Goal: Task Accomplishment & Management: Complete application form

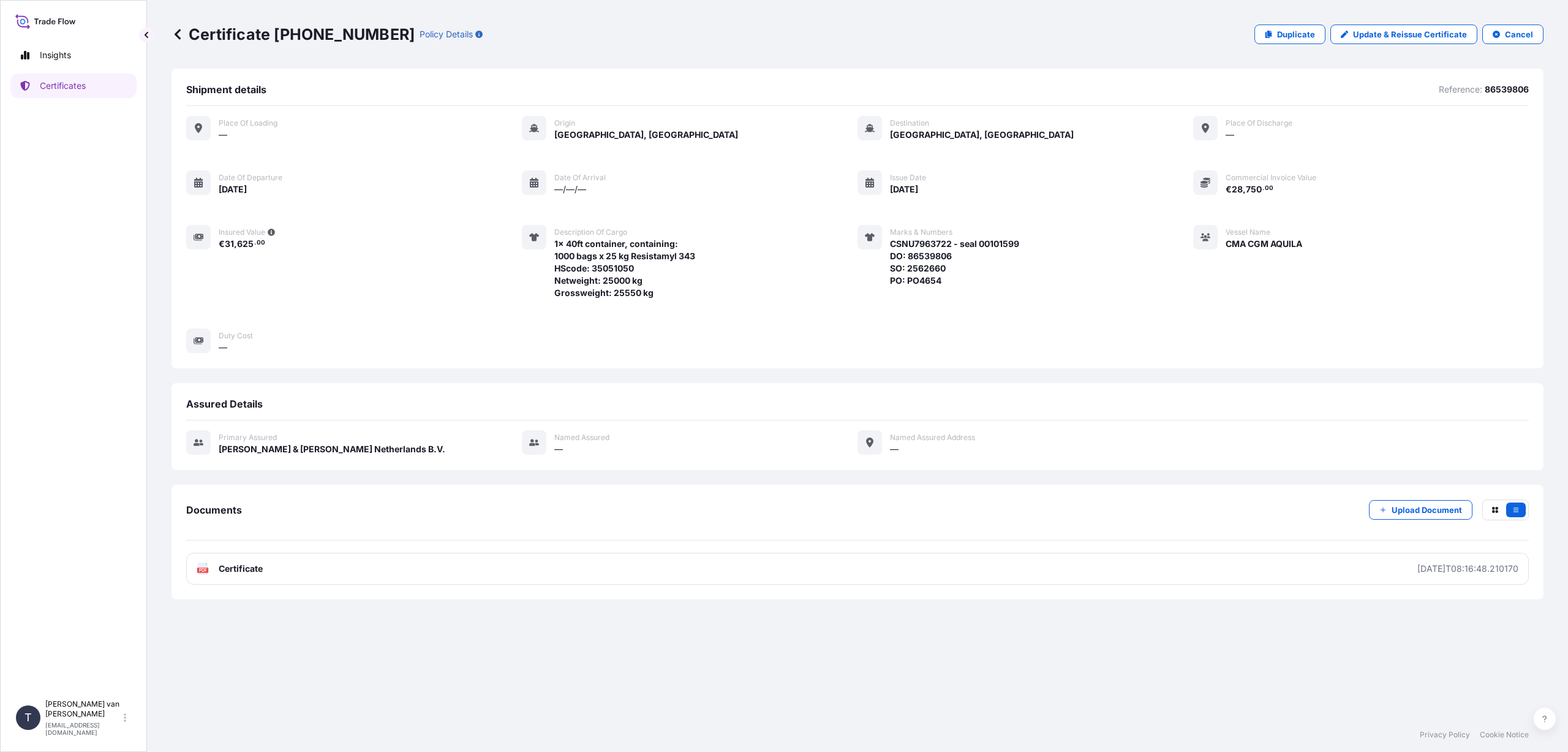
click at [175, 34] on icon at bounding box center [177, 33] width 6 height 10
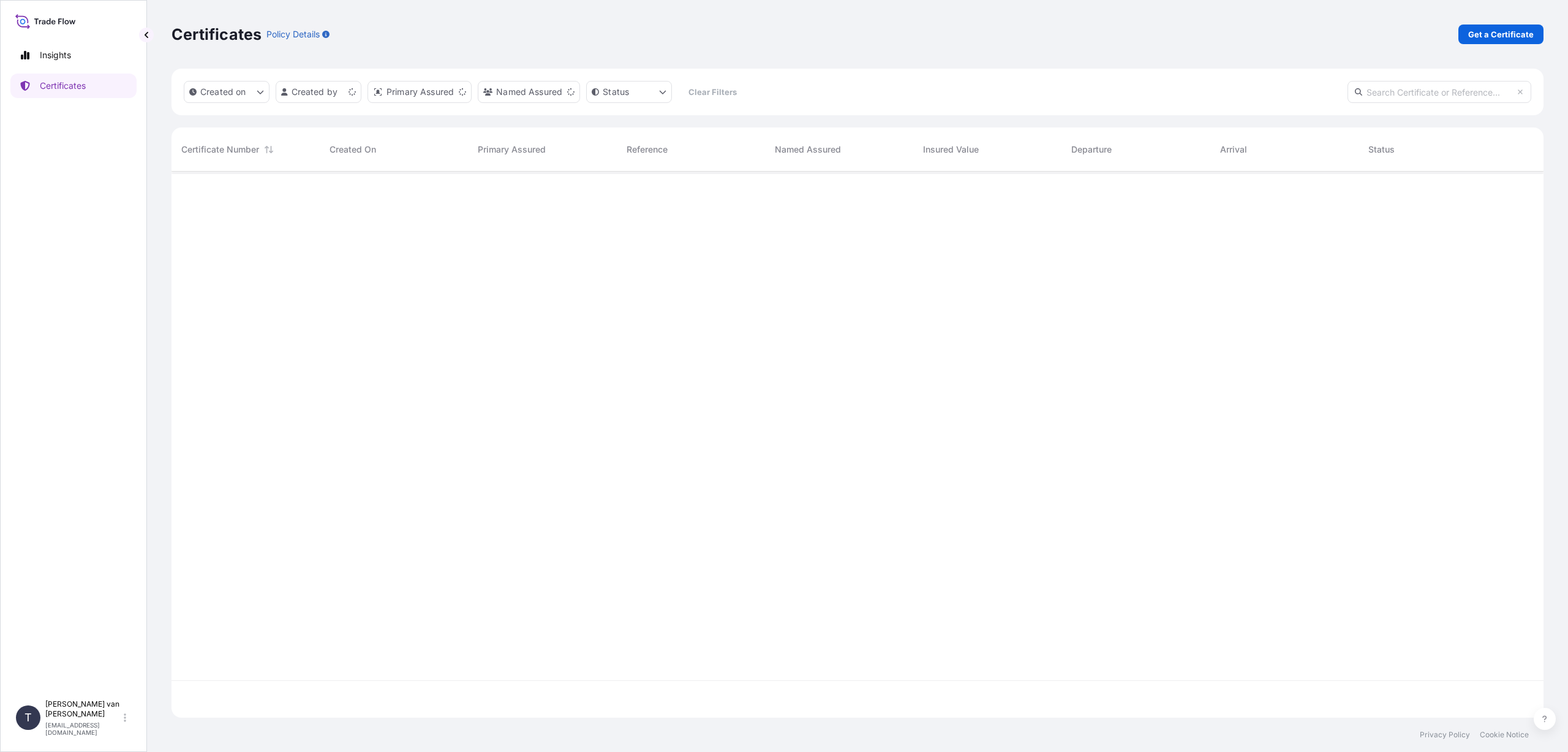
scroll to position [543, 1363]
click at [1483, 34] on p "Get a Certificate" at bounding box center [1501, 34] width 65 height 12
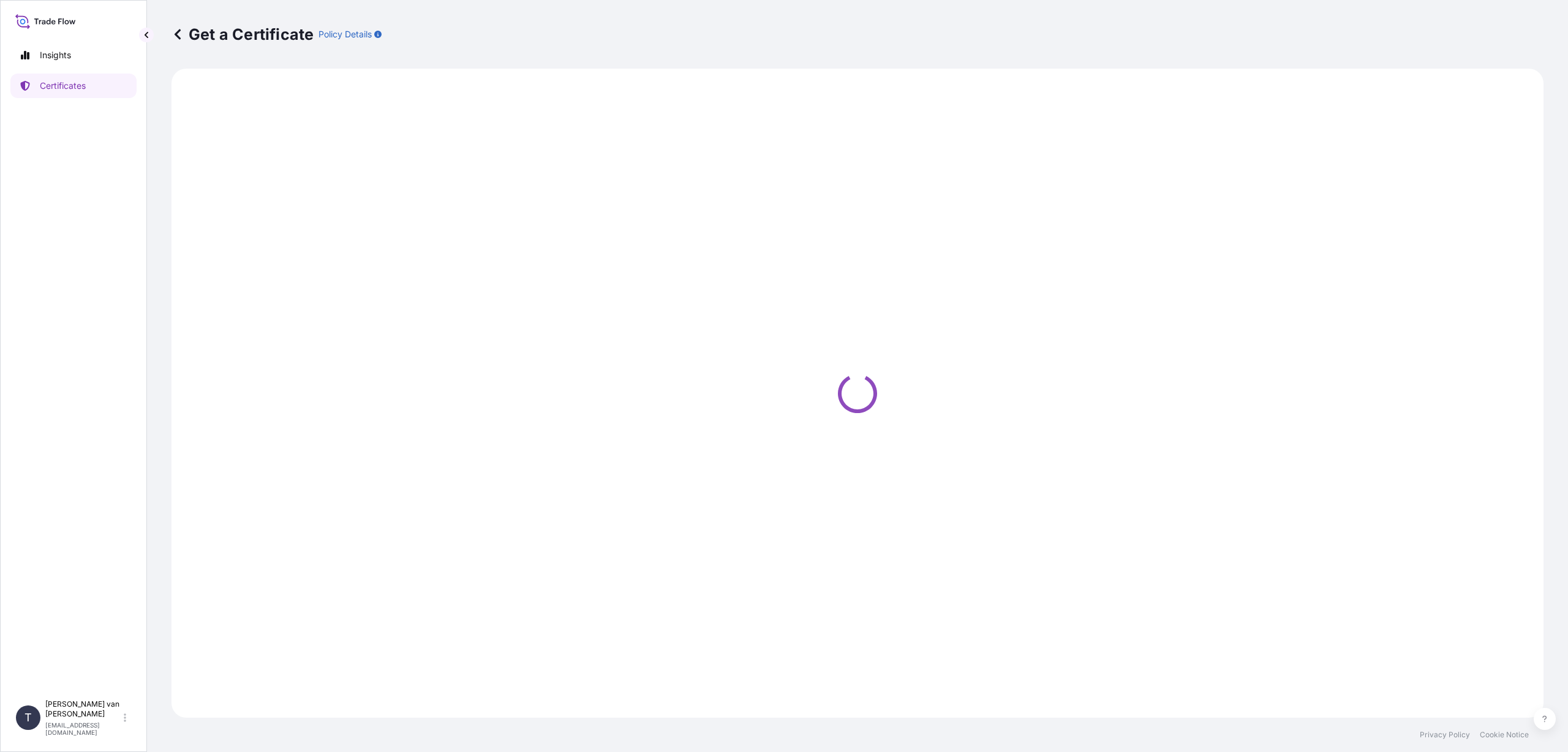
select select "Sea"
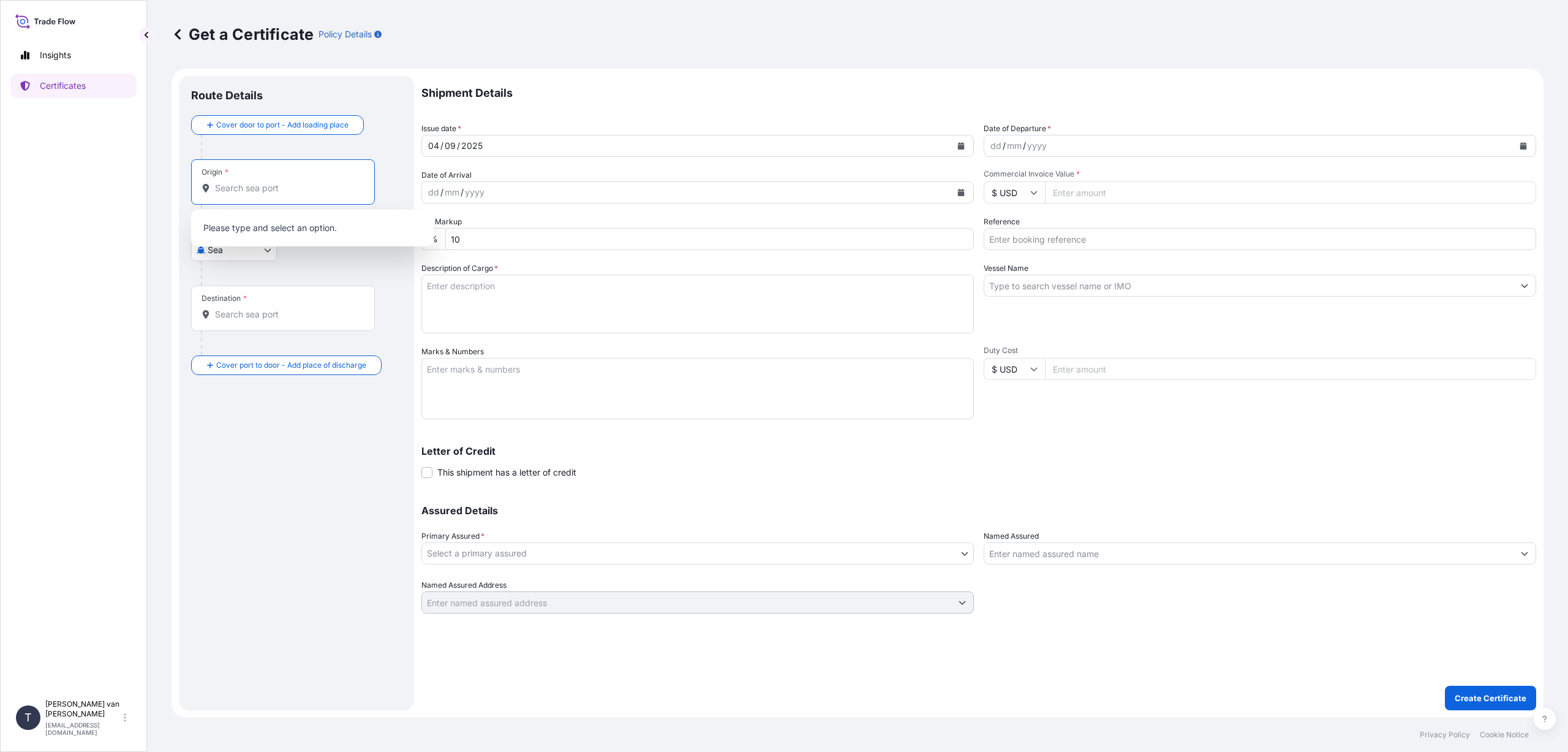
click at [244, 190] on input "Origin *" at bounding box center [287, 188] width 145 height 12
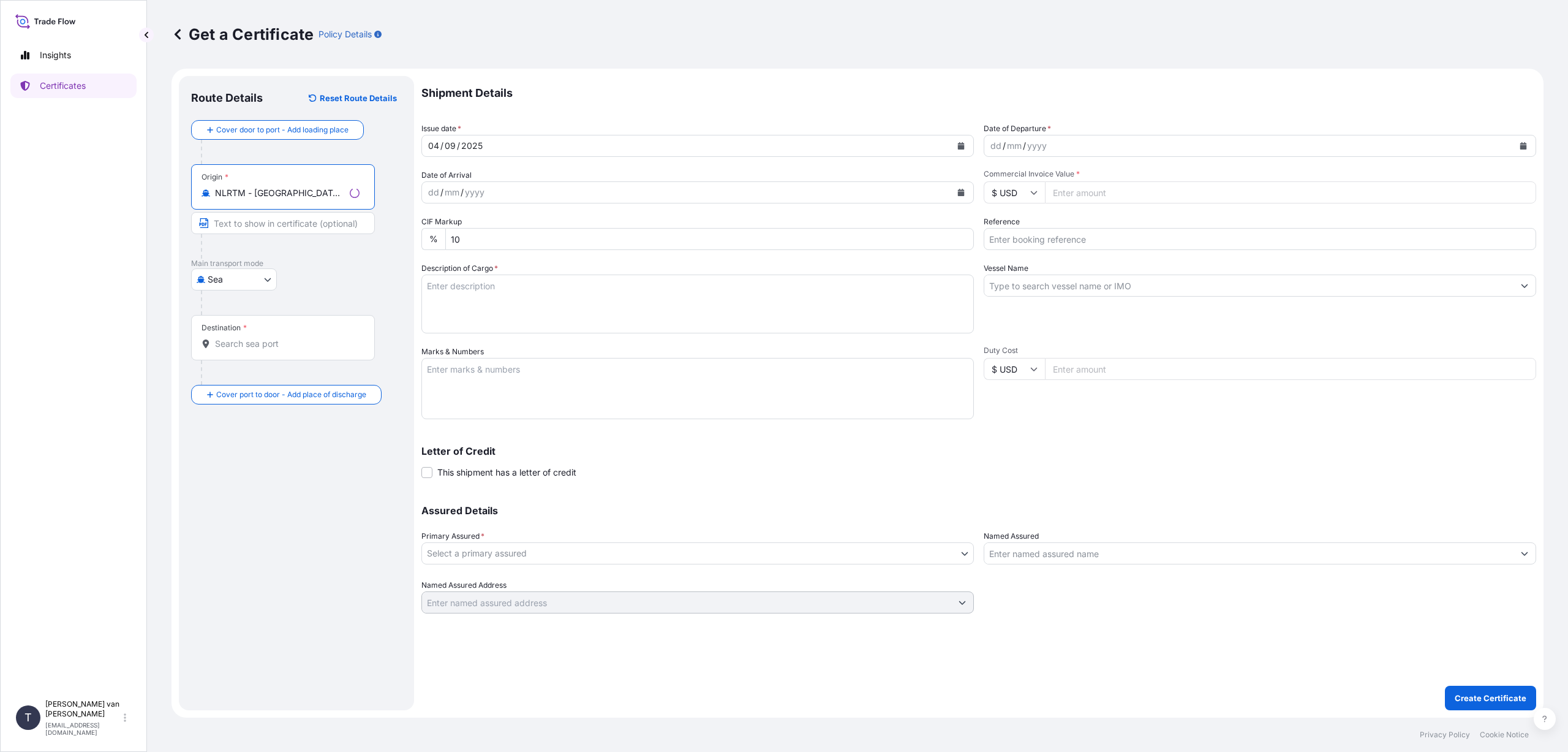
type input "NLRTM - [GEOGRAPHIC_DATA], [GEOGRAPHIC_DATA]"
click at [238, 347] on input "Destination *" at bounding box center [287, 344] width 145 height 12
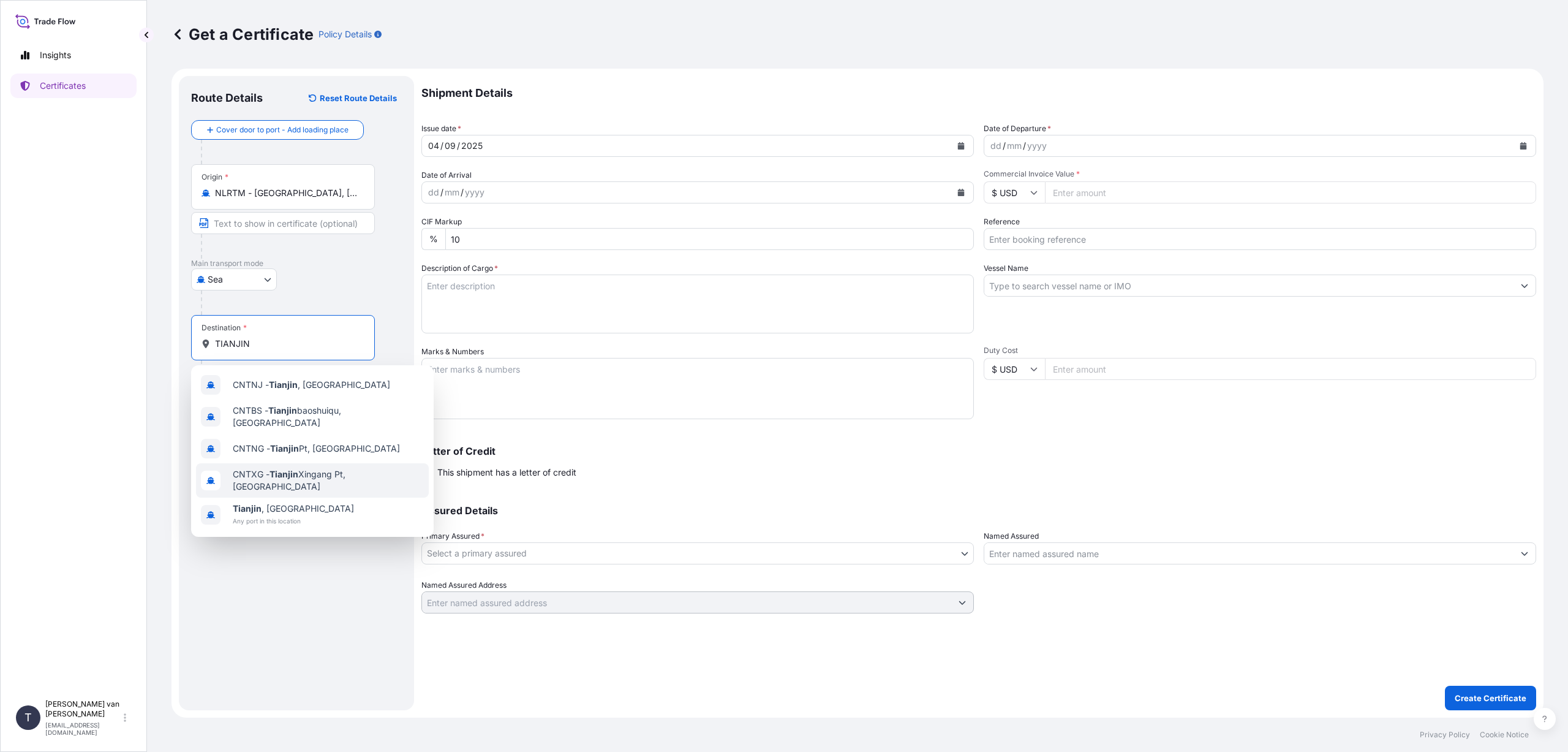
click at [319, 474] on span "CNTXG - Tianjin Xingang Pt, [GEOGRAPHIC_DATA]" at bounding box center [328, 480] width 191 height 24
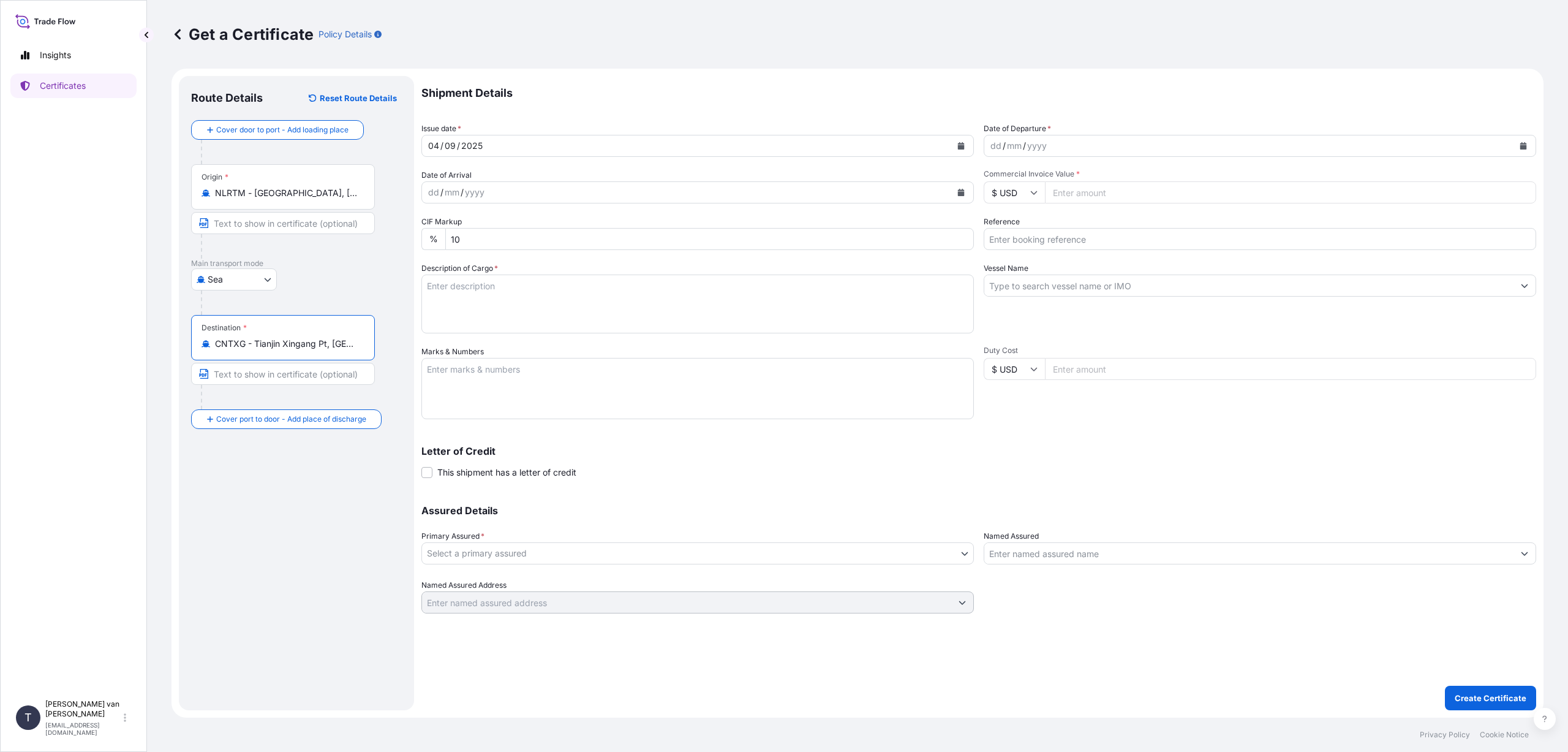
type input "CNTXG - Tianjin Xingang Pt, [GEOGRAPHIC_DATA]"
click at [958, 146] on icon "Calendar" at bounding box center [961, 146] width 7 height 7
click at [451, 180] on button "Previous" at bounding box center [447, 181] width 27 height 20
click at [586, 295] on div "24" at bounding box center [582, 296] width 22 height 22
click at [1527, 146] on button "Calendar" at bounding box center [1523, 146] width 20 height 20
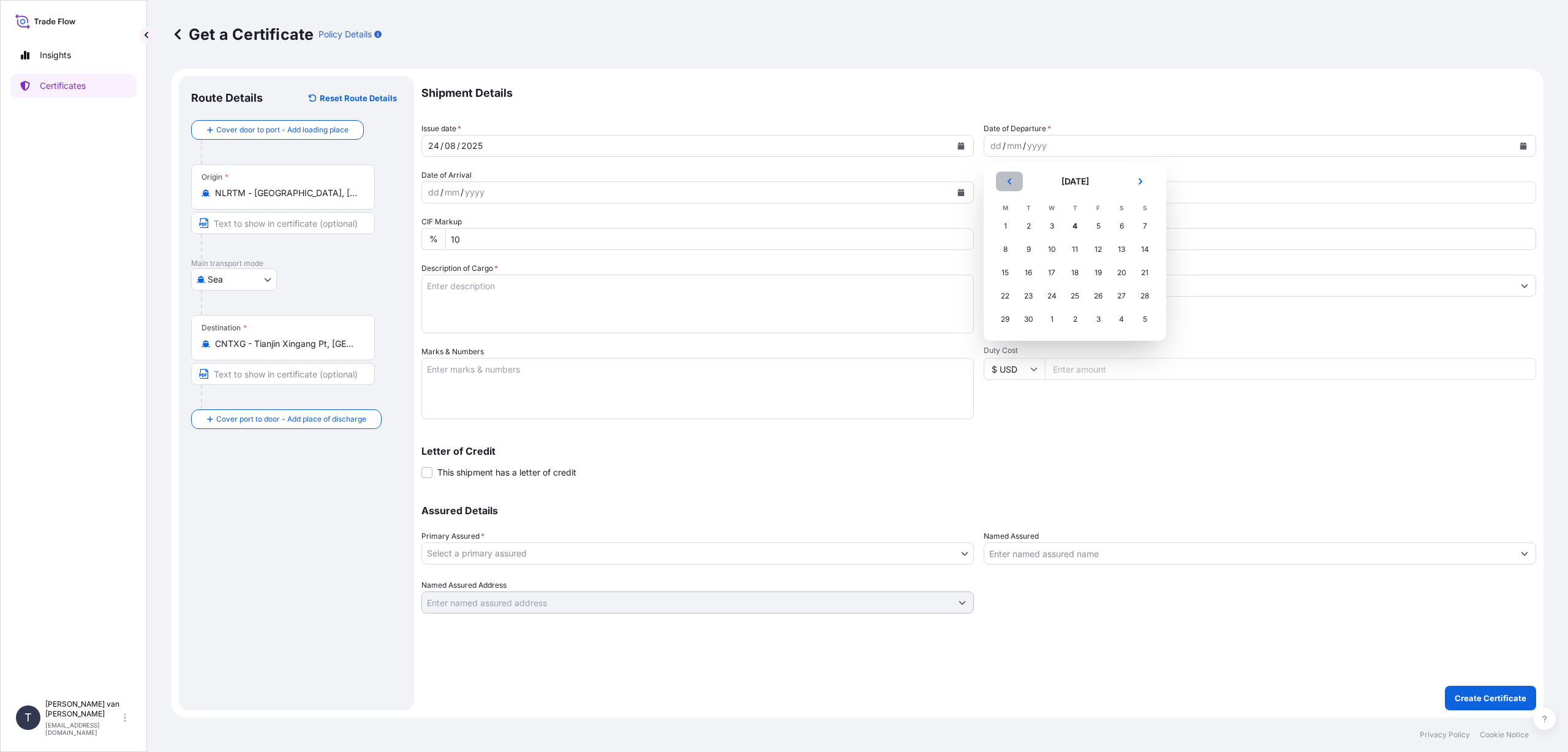
click at [1010, 180] on icon "Previous" at bounding box center [1009, 181] width 3 height 6
click at [1144, 296] on div "24" at bounding box center [1145, 296] width 22 height 22
click at [1006, 192] on input "$ USD" at bounding box center [1014, 192] width 61 height 22
click at [1014, 224] on div "€ EUR" at bounding box center [1014, 226] width 52 height 23
type input "€ EUR"
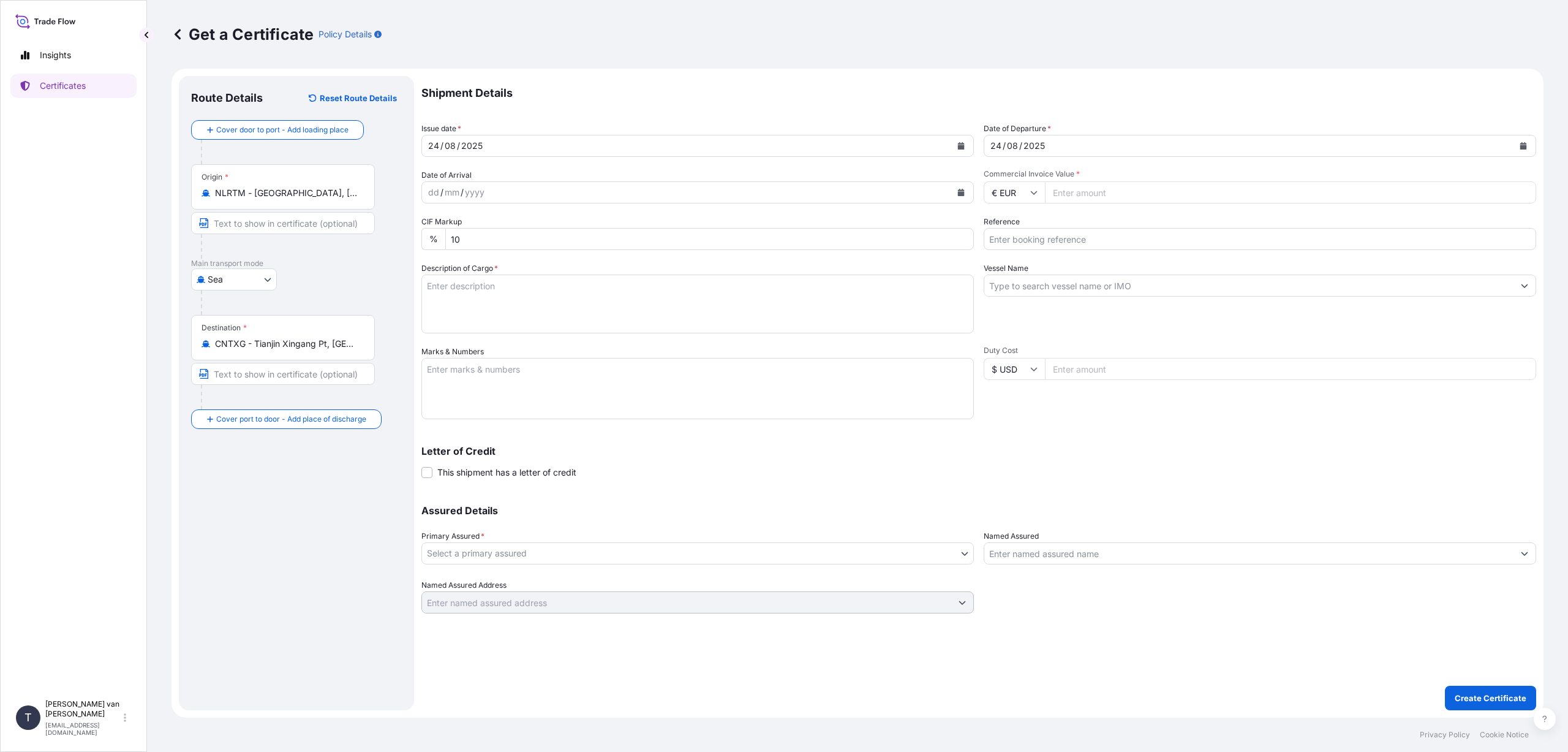
click at [1068, 192] on input "Commercial Invoice Value *" at bounding box center [1290, 192] width 491 height 22
click at [1007, 238] on input "Reference" at bounding box center [1259, 239] width 553 height 22
click at [1060, 194] on input "Commercial Invoice Value *" at bounding box center [1290, 192] width 491 height 22
type input "31099"
type input "31099.75"
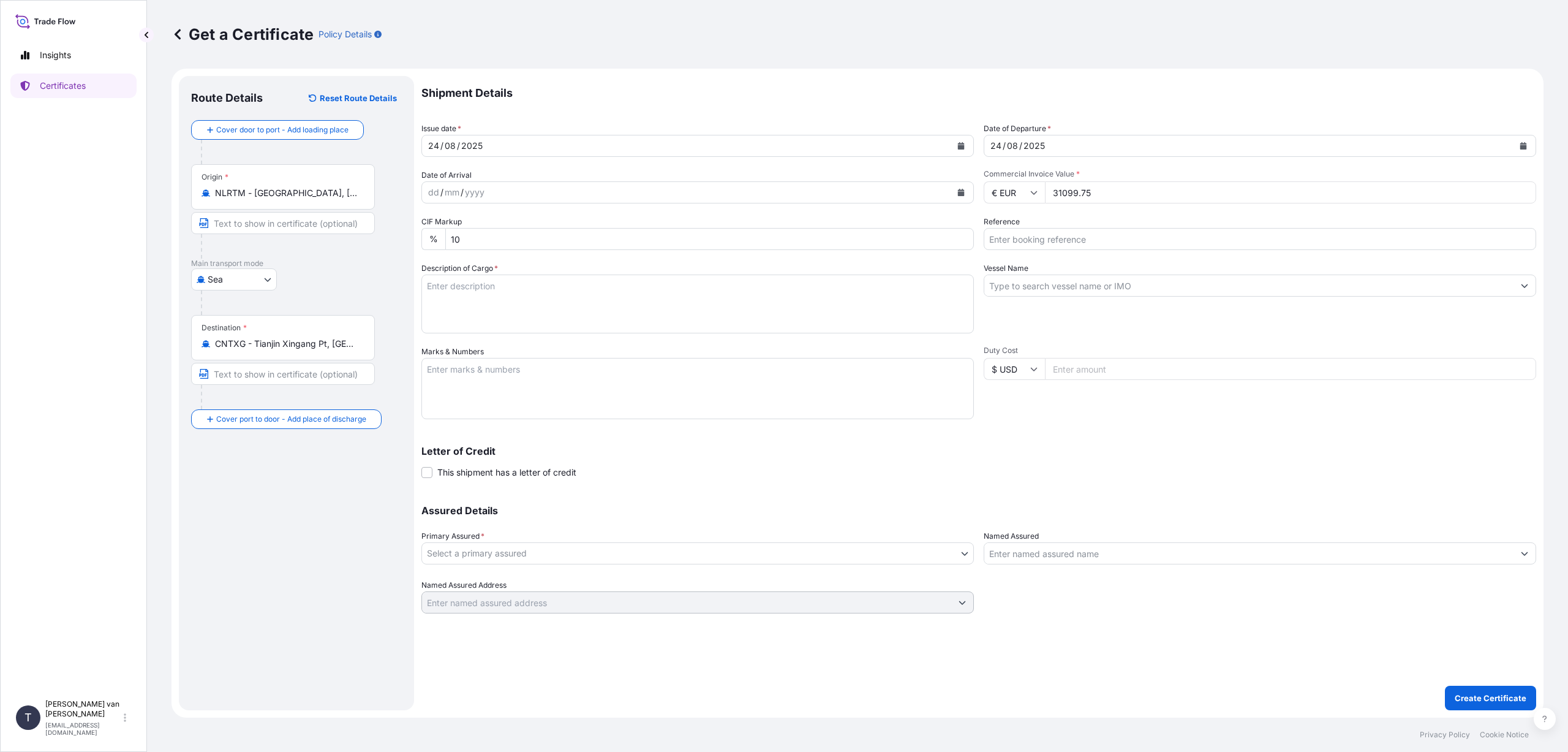
click at [1015, 233] on input "Reference" at bounding box center [1259, 239] width 553 height 22
type input "86528113"
click at [1029, 282] on input "Vessel Name" at bounding box center [1249, 286] width 529 height 22
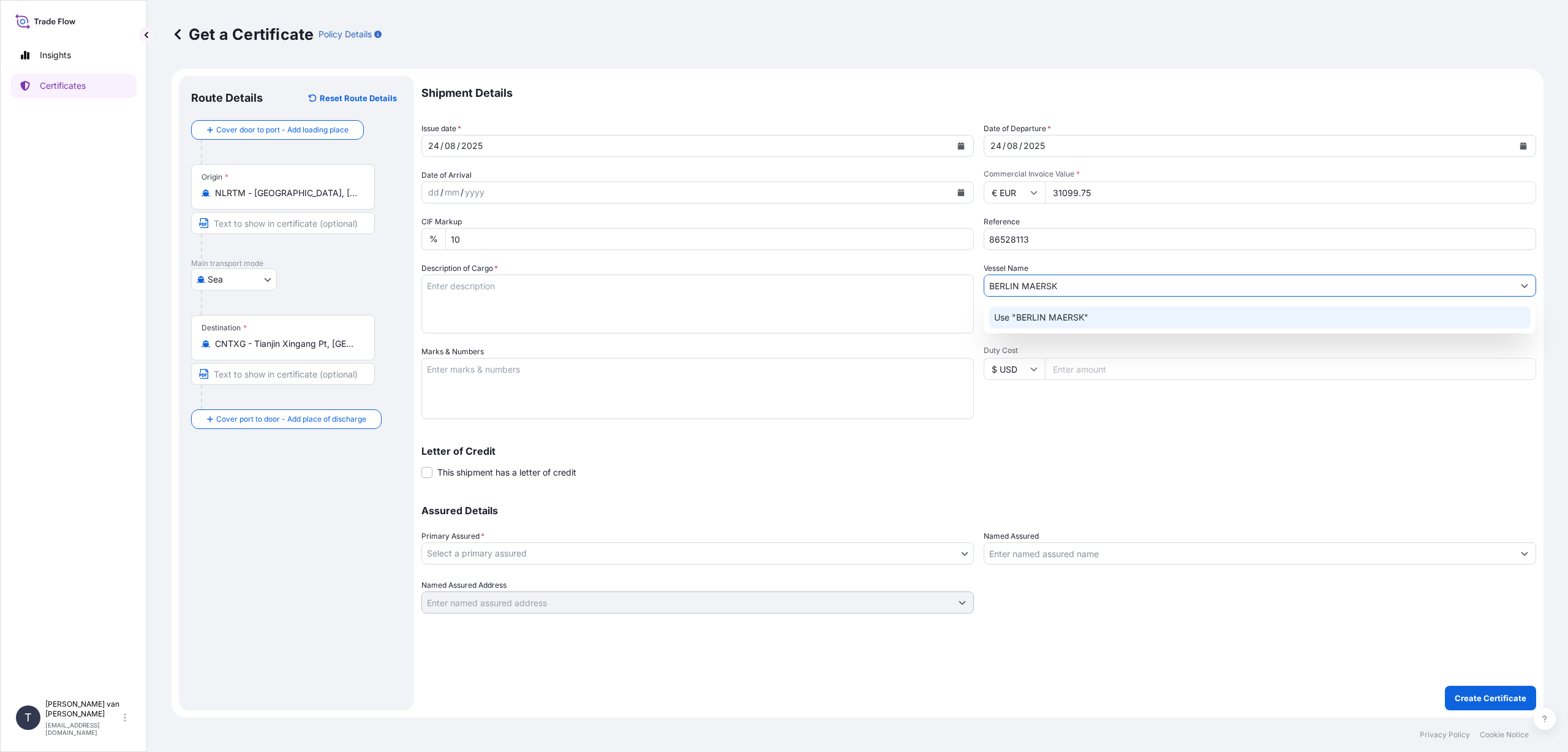
click at [1060, 313] on p "Use "BERLIN MAERSK"" at bounding box center [1041, 318] width 94 height 12
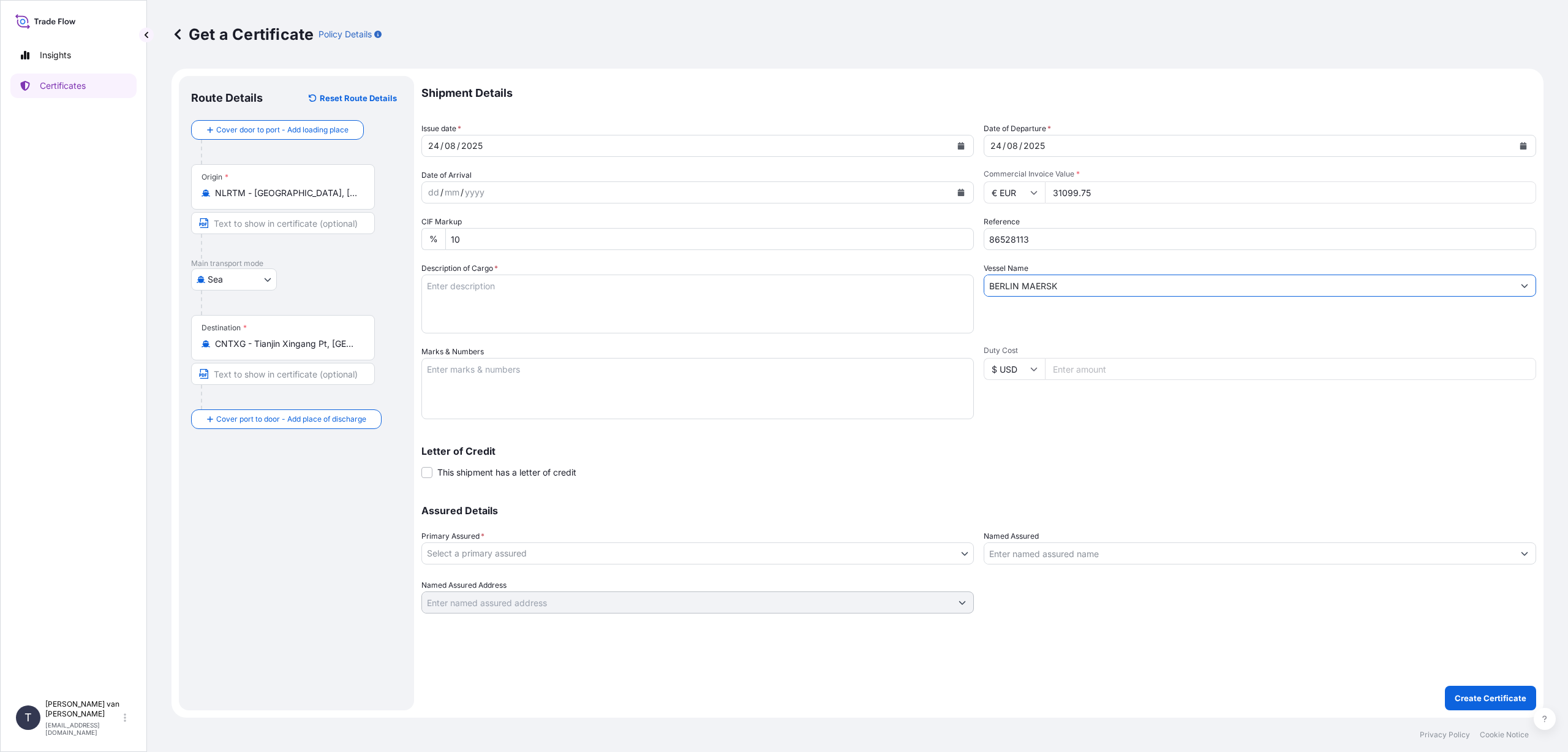
type input "BERLIN MAERSK"
click at [533, 303] on textarea "Description of Cargo *" at bounding box center [697, 304] width 553 height 59
type textarea "1x 40ft container, containing: 1000 bags x 25 kg Claria Elite HScode: 35051090 …"
click at [445, 369] on textarea "Marks & Numbers" at bounding box center [697, 388] width 553 height 61
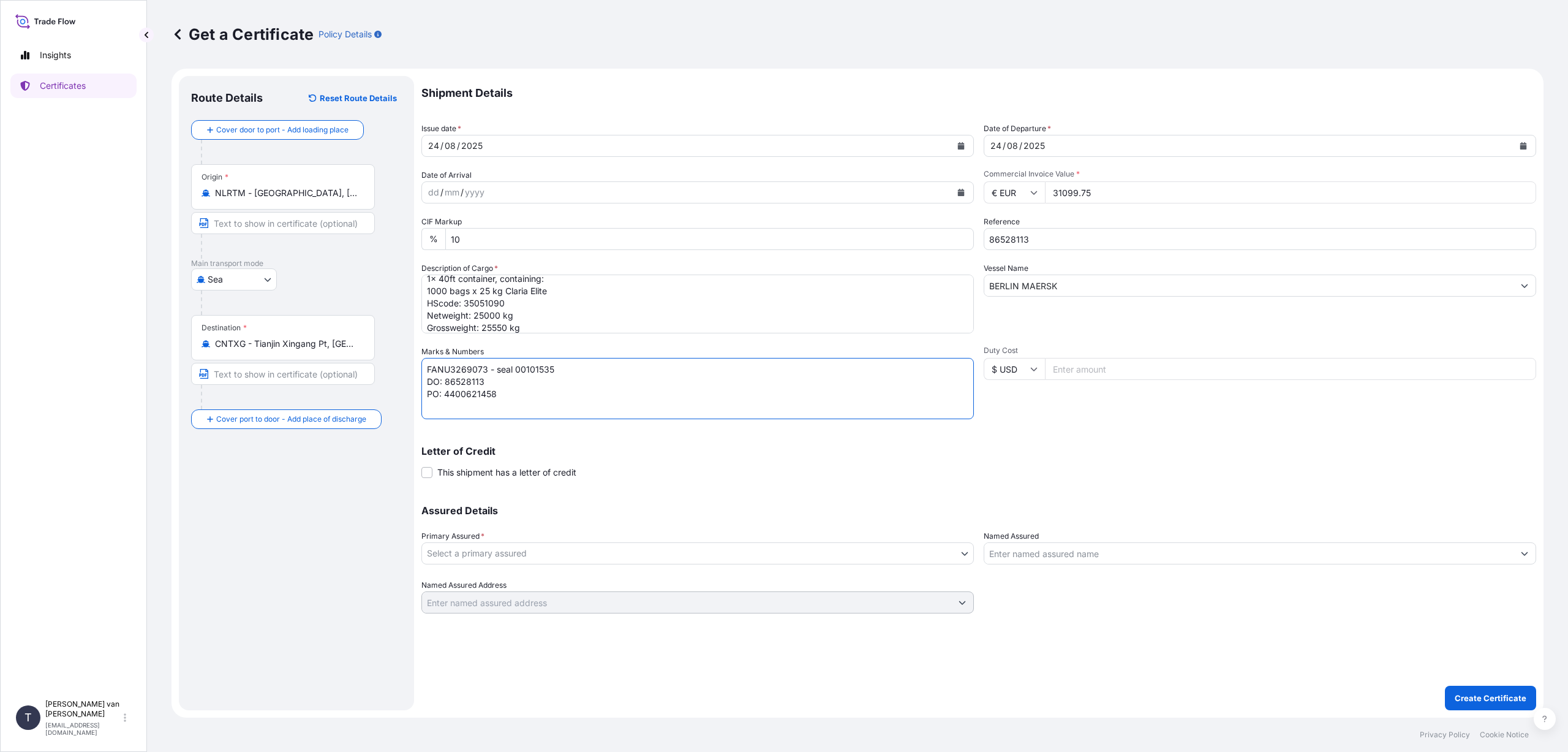
type textarea "FANU3269073 - seal 00101535 DO: 86528113 PO: 4400621458"
click at [606, 556] on body "Insights Certificates T [PERSON_NAME] van t Hoenderdaal [EMAIL_ADDRESS][DOMAIN_…" at bounding box center [784, 376] width 1568 height 752
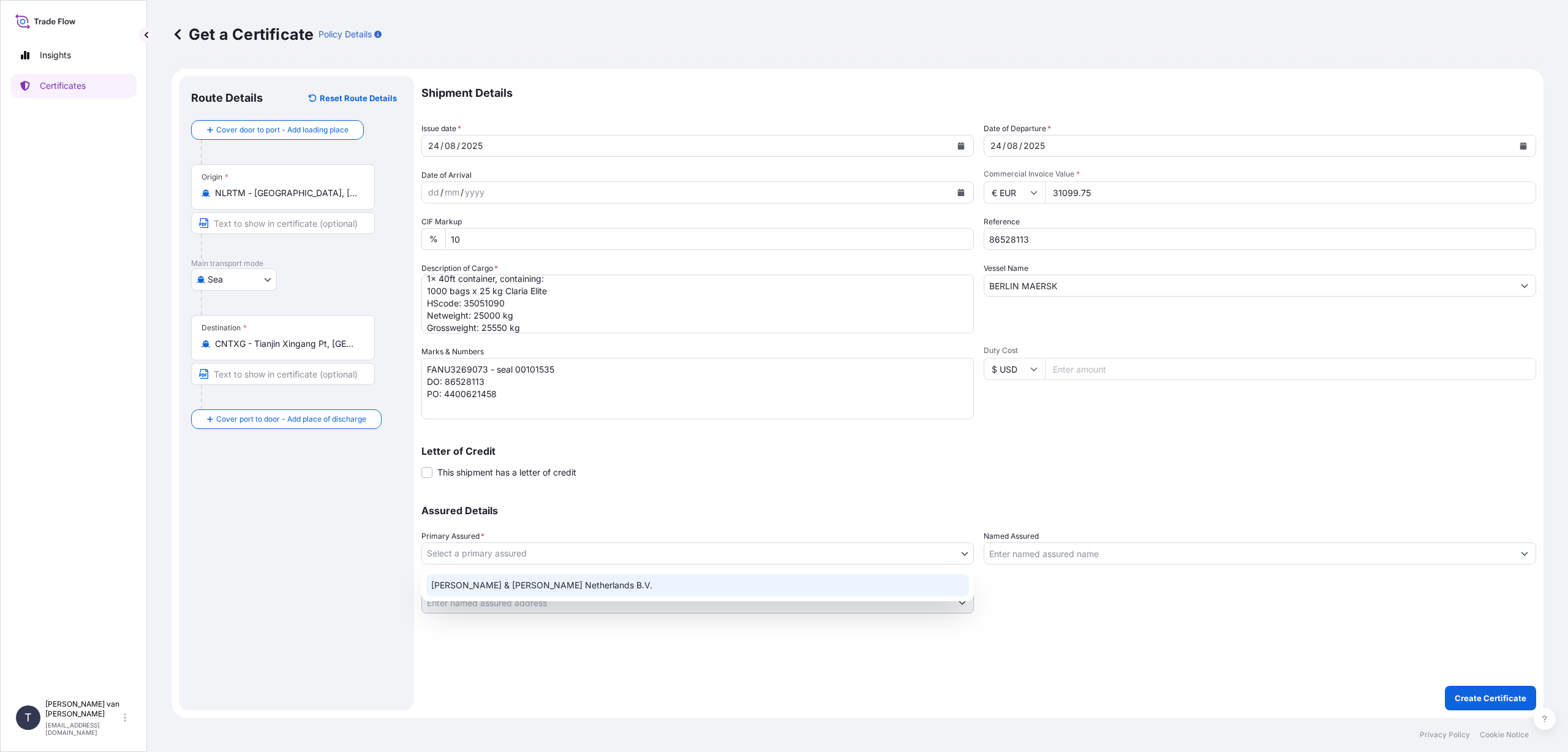
click at [576, 579] on div "[PERSON_NAME] & [PERSON_NAME] Netherlands B.V." at bounding box center [697, 585] width 542 height 22
select select "31666"
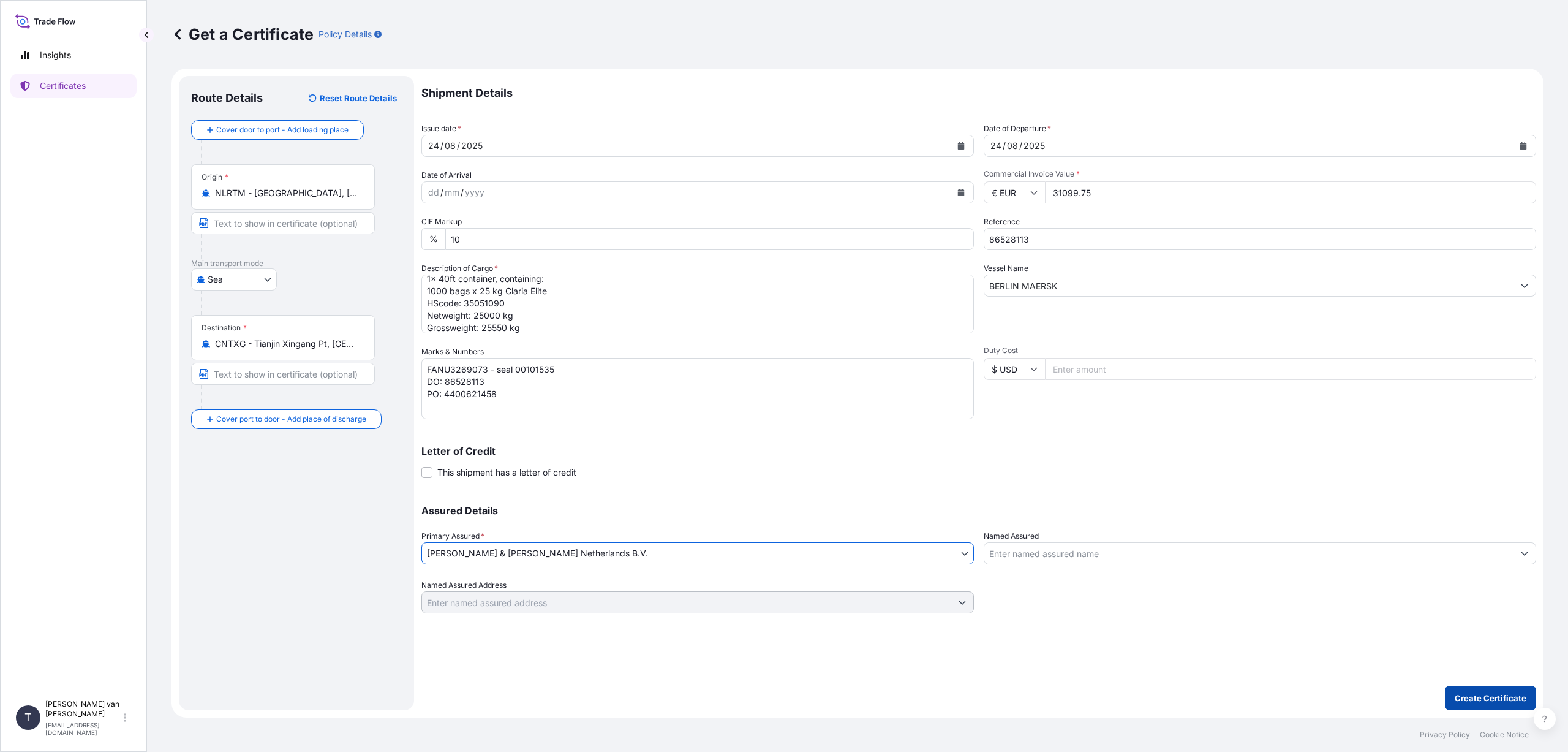
click at [1495, 696] on p "Create Certificate" at bounding box center [1490, 698] width 71 height 12
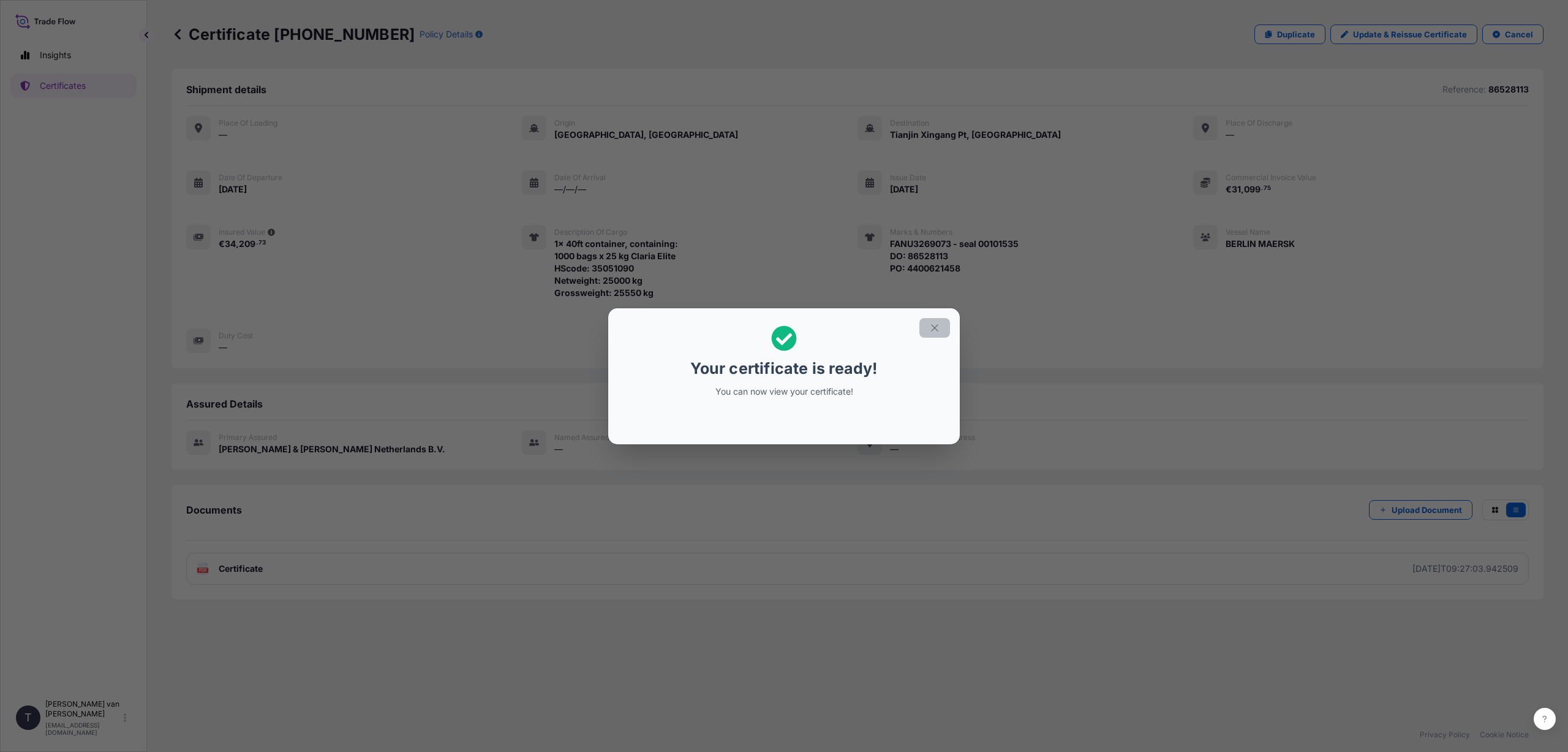
click at [935, 328] on icon "button" at bounding box center [935, 328] width 7 height 7
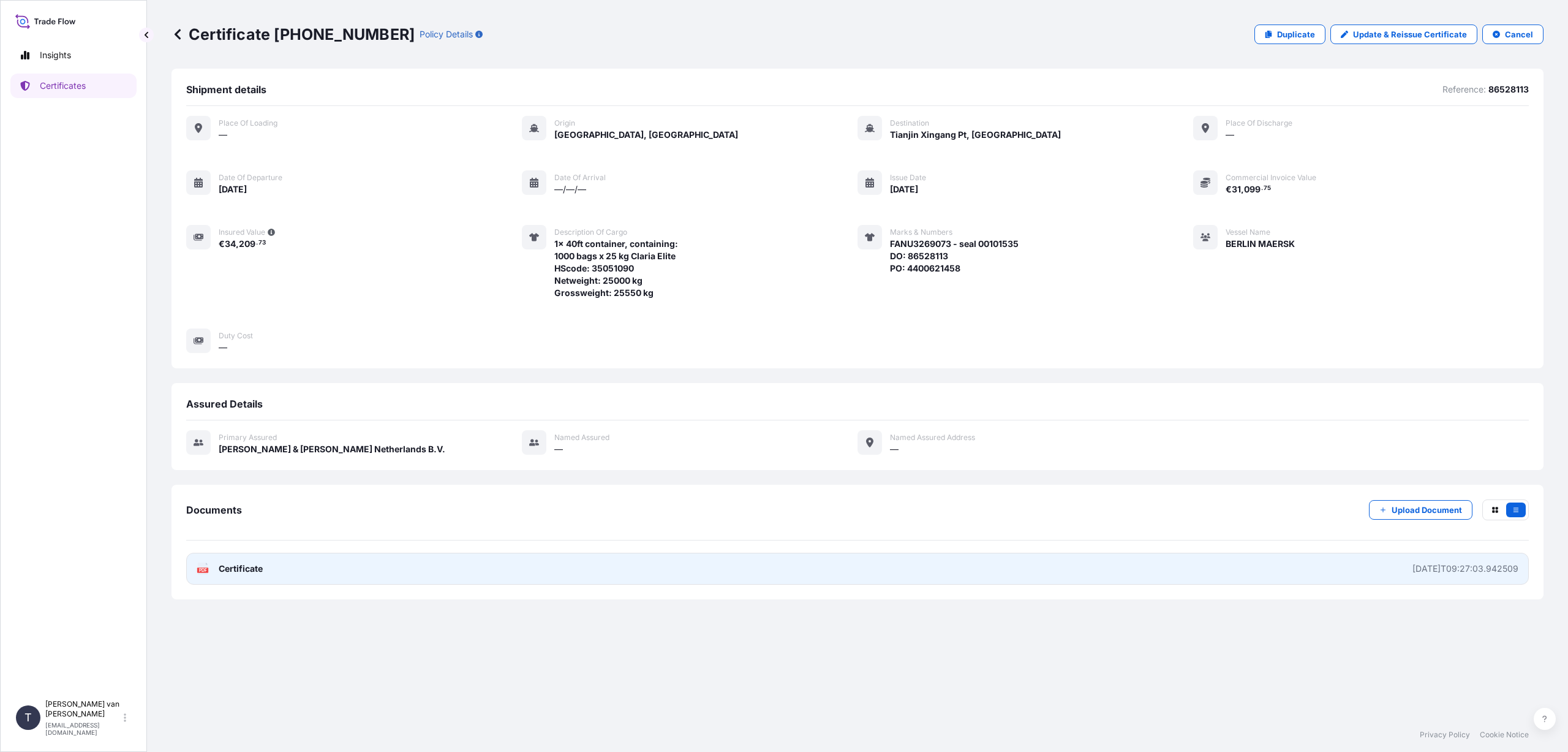
click at [277, 568] on link "PDF Certificate [DATE]T09:27:03.942509" at bounding box center [857, 568] width 1342 height 32
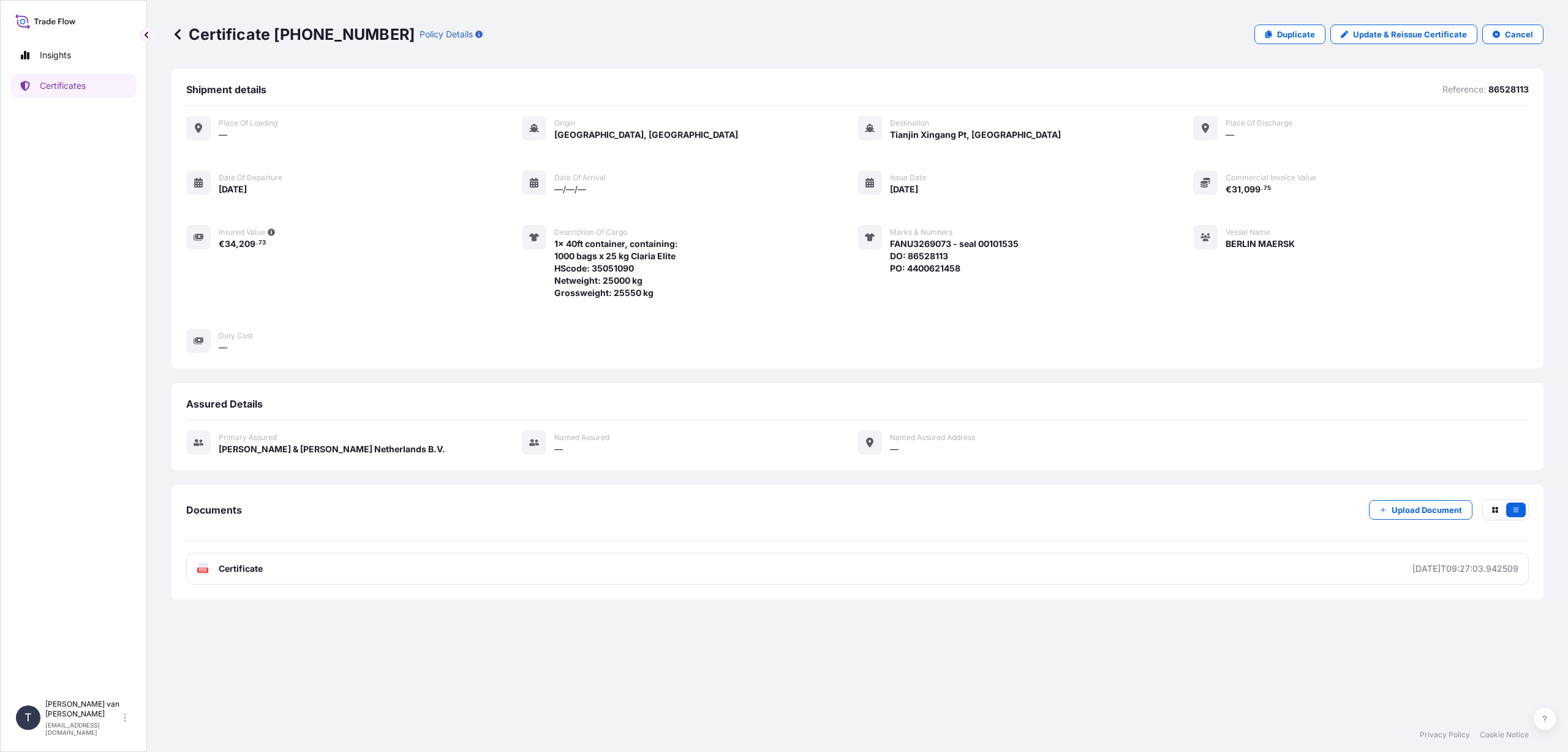
click at [178, 33] on icon at bounding box center [177, 34] width 12 height 12
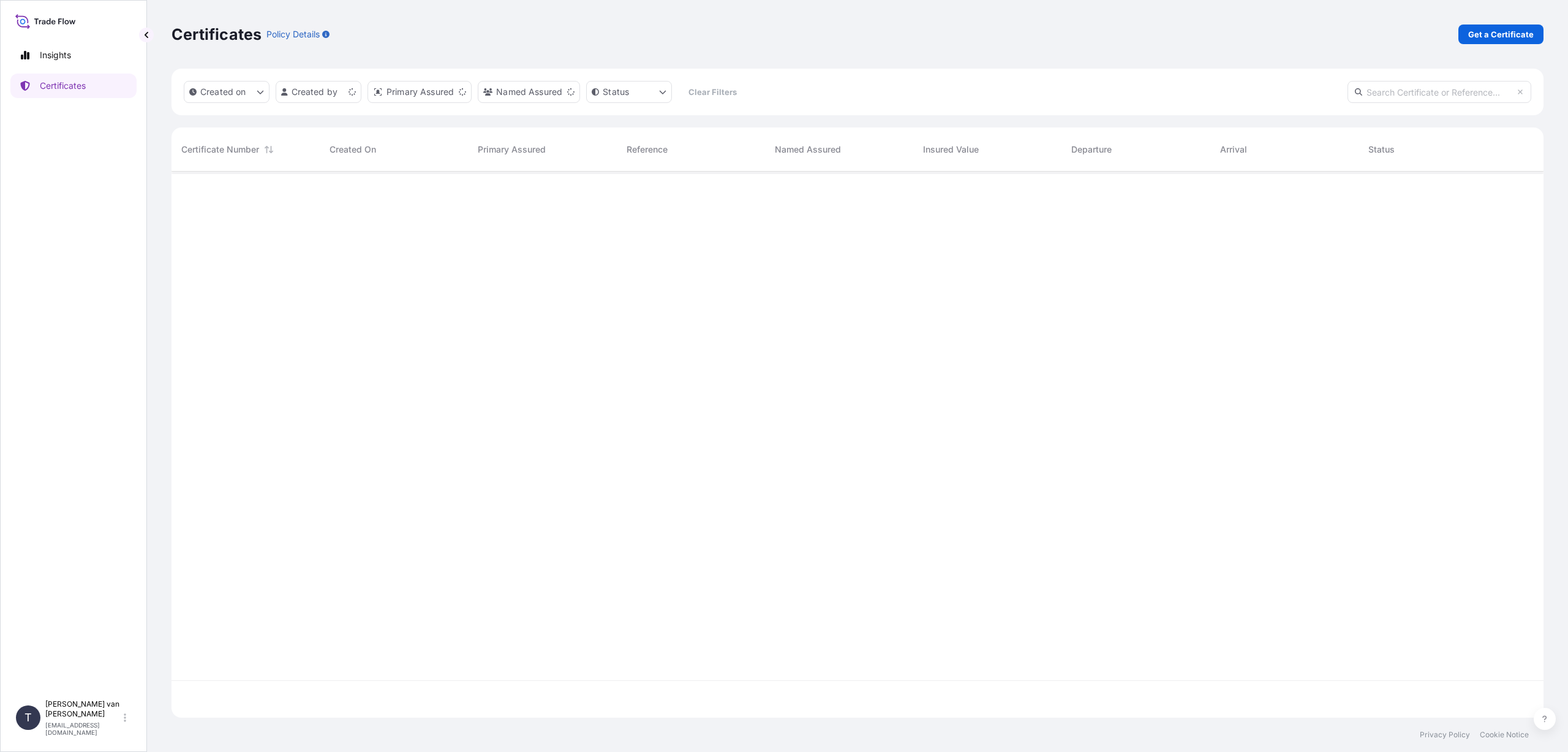
scroll to position [543, 1363]
click at [1494, 30] on p "Get a Certificate" at bounding box center [1501, 34] width 65 height 12
select select "Sea"
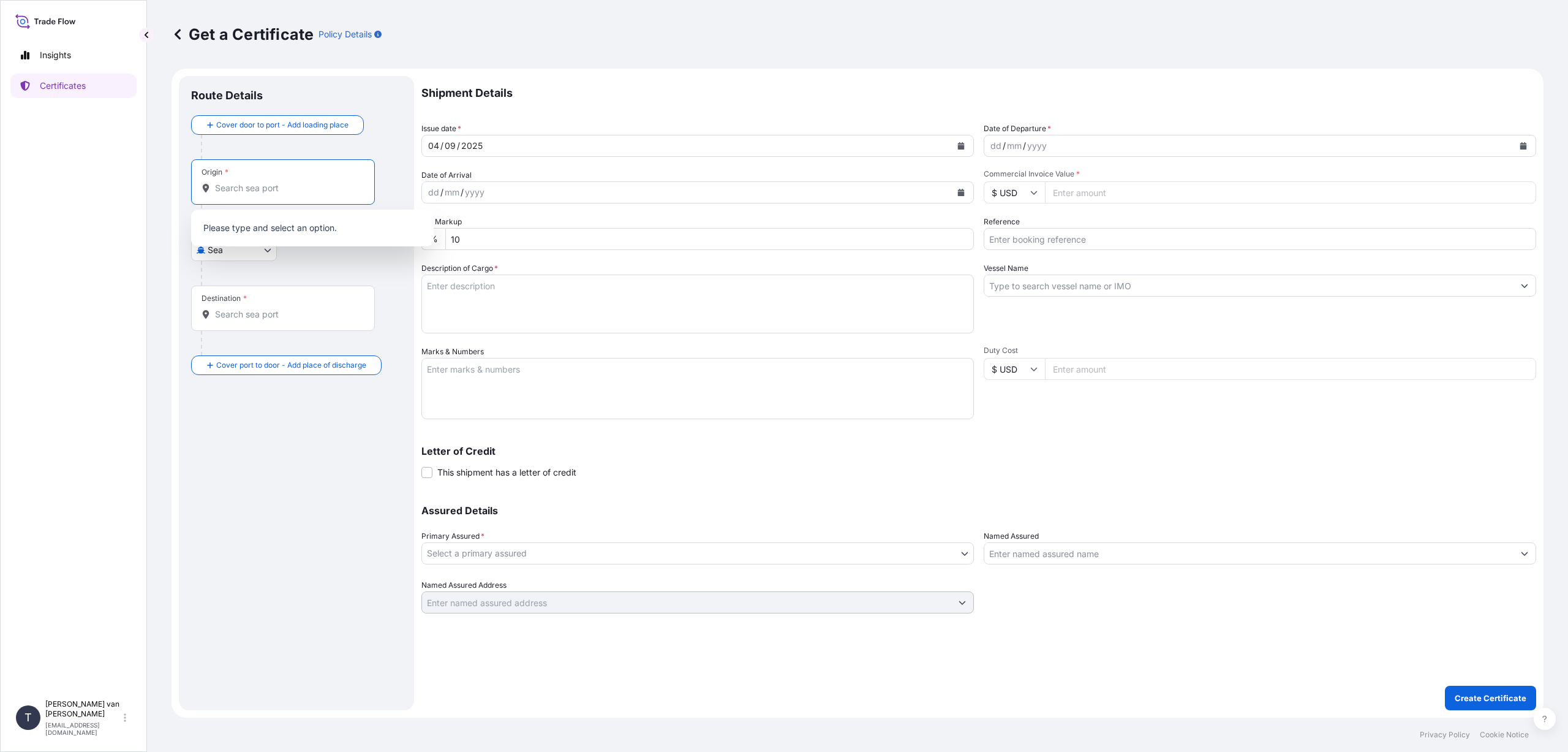
click at [231, 191] on input "Origin *" at bounding box center [287, 188] width 145 height 12
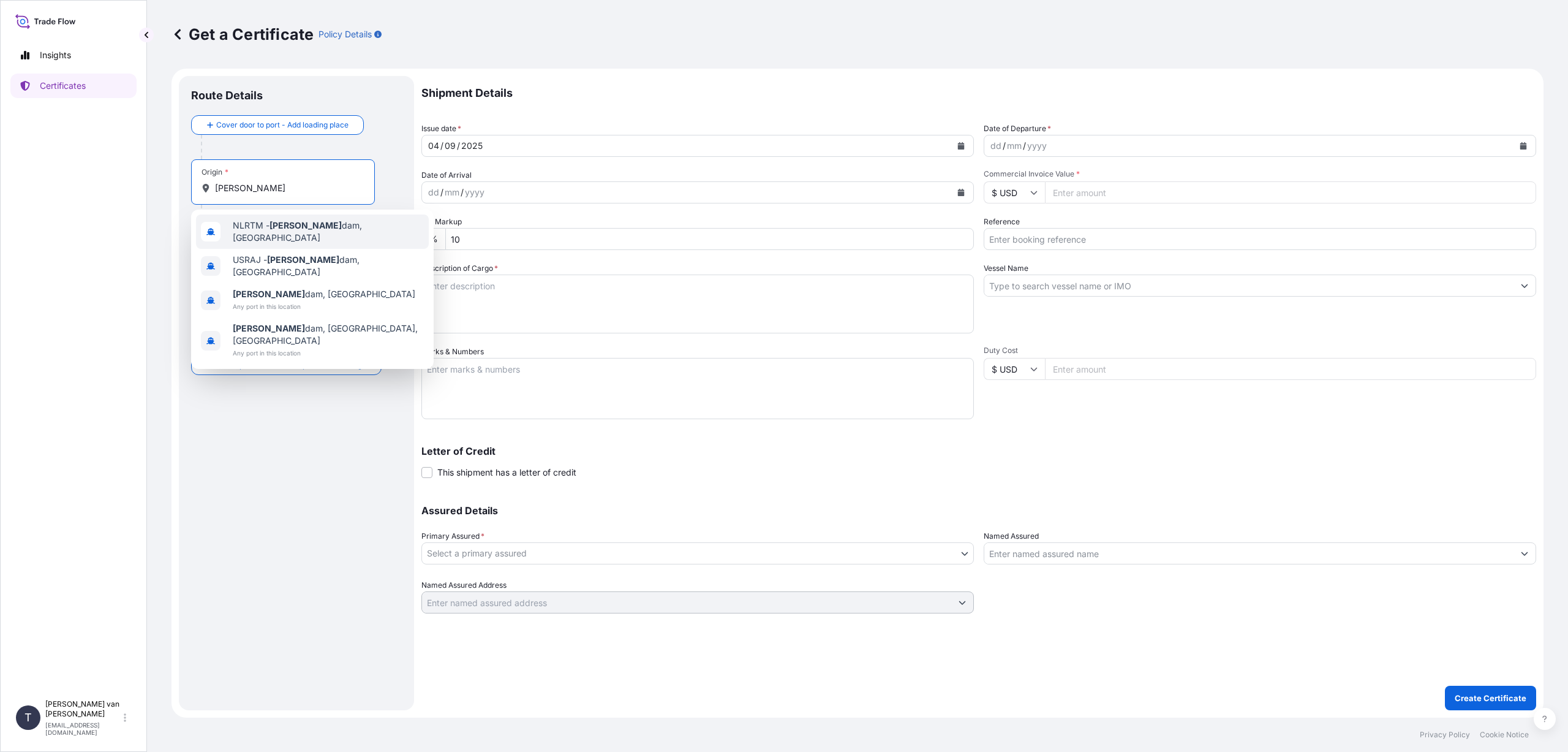
click at [254, 237] on div "NLRTM - [PERSON_NAME][GEOGRAPHIC_DATA], [GEOGRAPHIC_DATA]" at bounding box center [312, 231] width 232 height 34
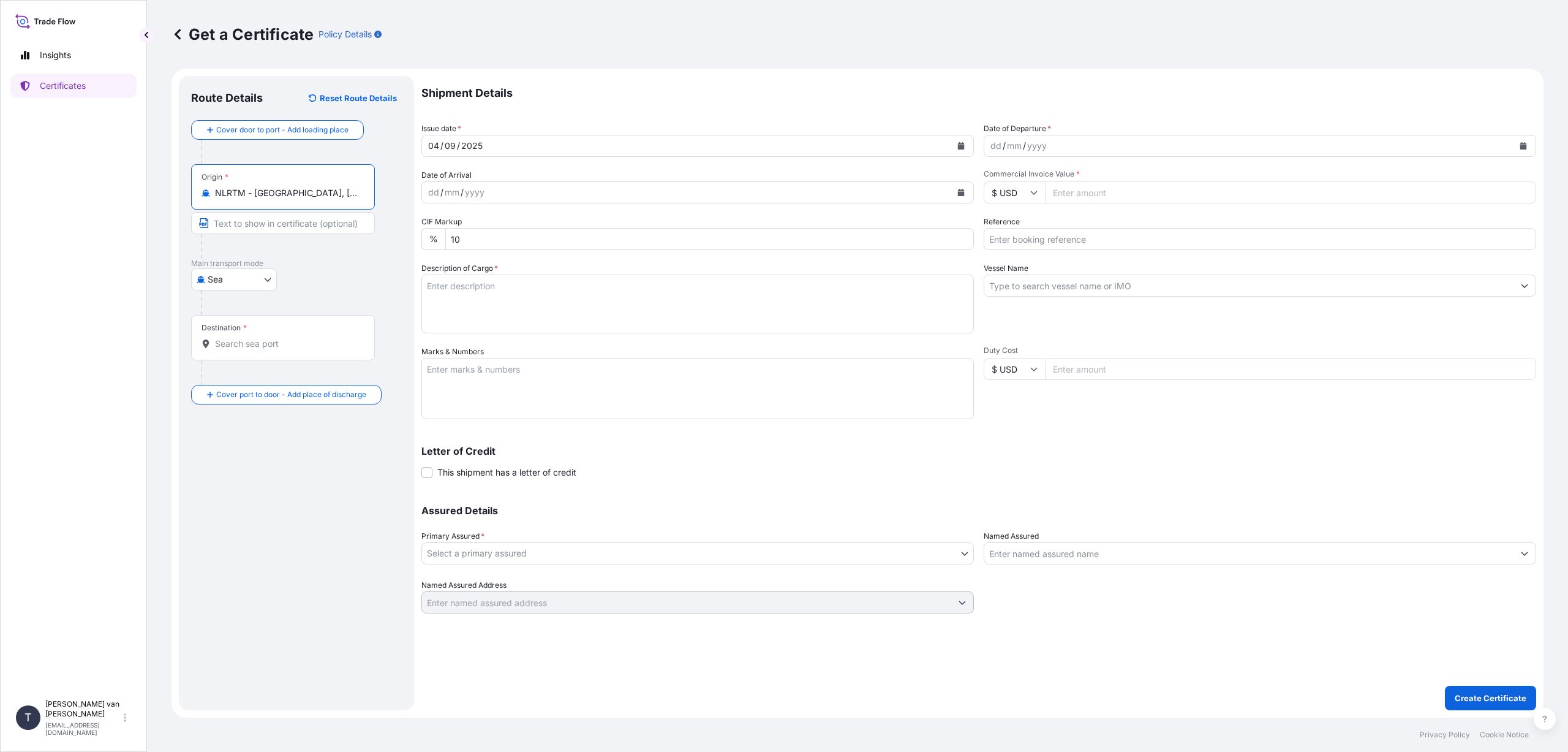
type input "NLRTM - [GEOGRAPHIC_DATA], [GEOGRAPHIC_DATA]"
click at [226, 341] on input "Destination *" at bounding box center [287, 344] width 145 height 12
type input "CNTXG - Tianjin Xingang Pt, [GEOGRAPHIC_DATA]"
click at [961, 141] on button "Calendar" at bounding box center [960, 146] width 20 height 20
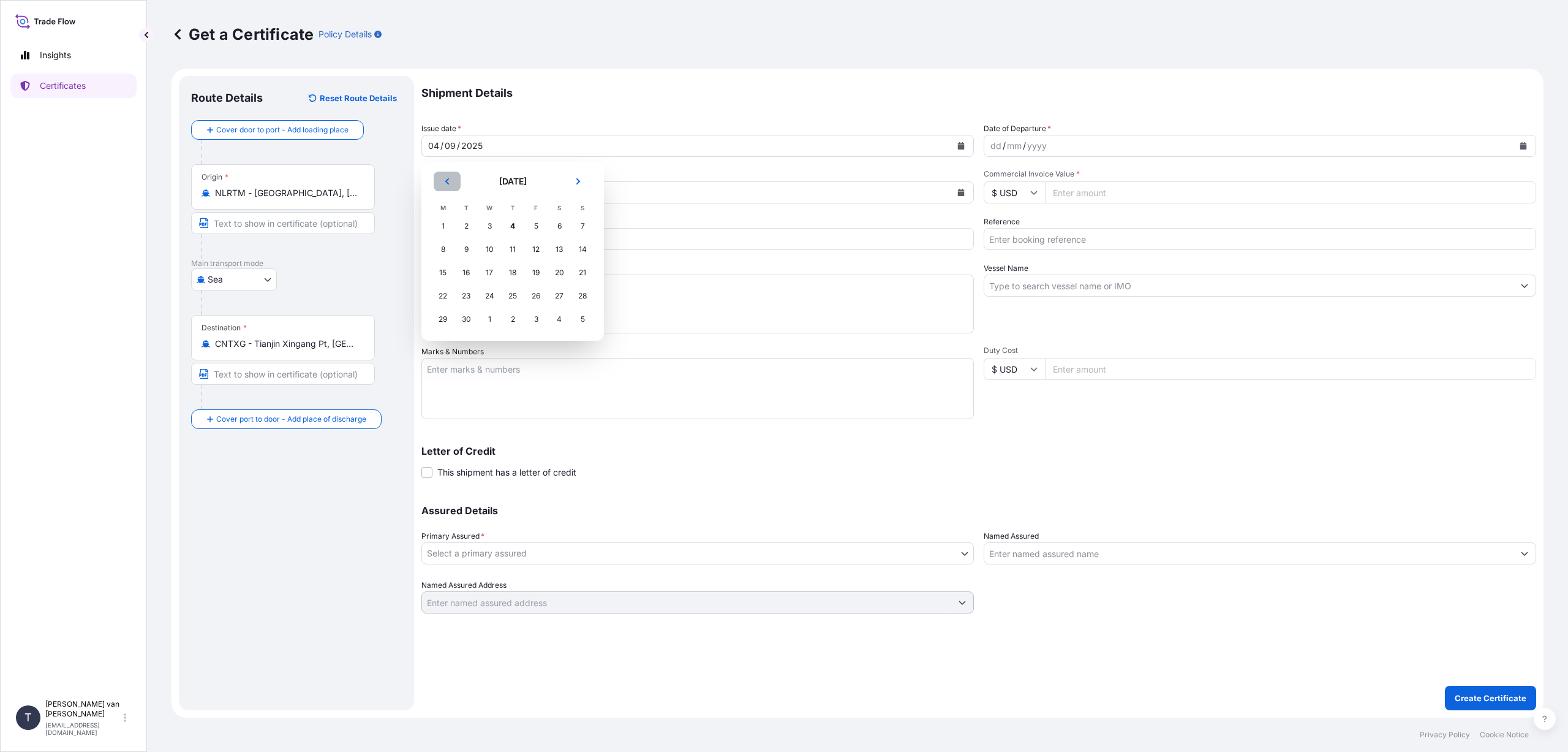
click at [446, 182] on icon "Previous" at bounding box center [447, 181] width 7 height 7
click at [581, 294] on div "24" at bounding box center [582, 296] width 22 height 22
click at [1524, 150] on button "Calendar" at bounding box center [1523, 146] width 20 height 20
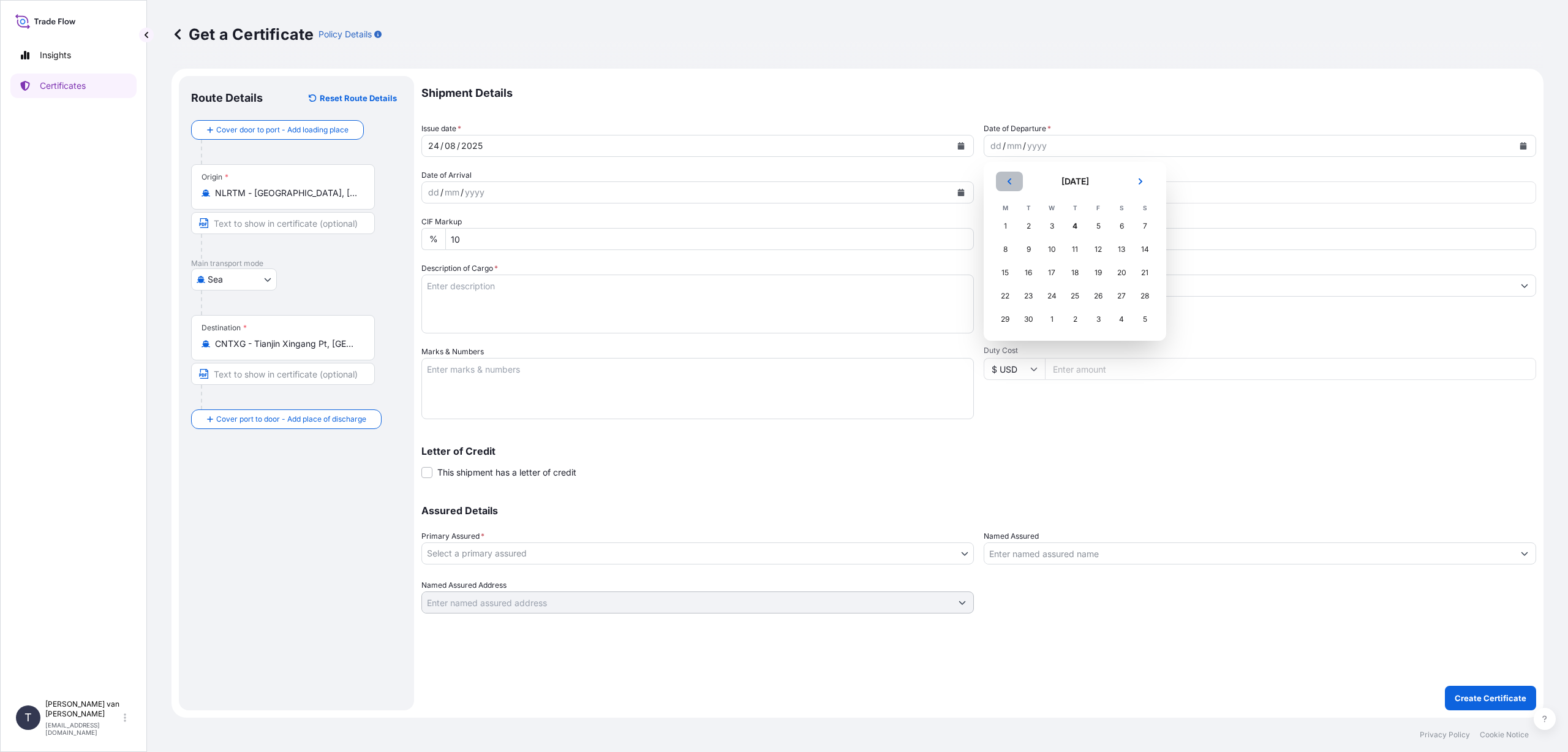
click at [1006, 181] on button "Previous" at bounding box center [1009, 181] width 27 height 20
click at [1142, 295] on div "24" at bounding box center [1145, 296] width 22 height 22
click at [1014, 192] on input "$ USD" at bounding box center [1014, 192] width 61 height 22
click at [1015, 226] on div "€ EUR" at bounding box center [1014, 226] width 52 height 23
type input "€ EUR"
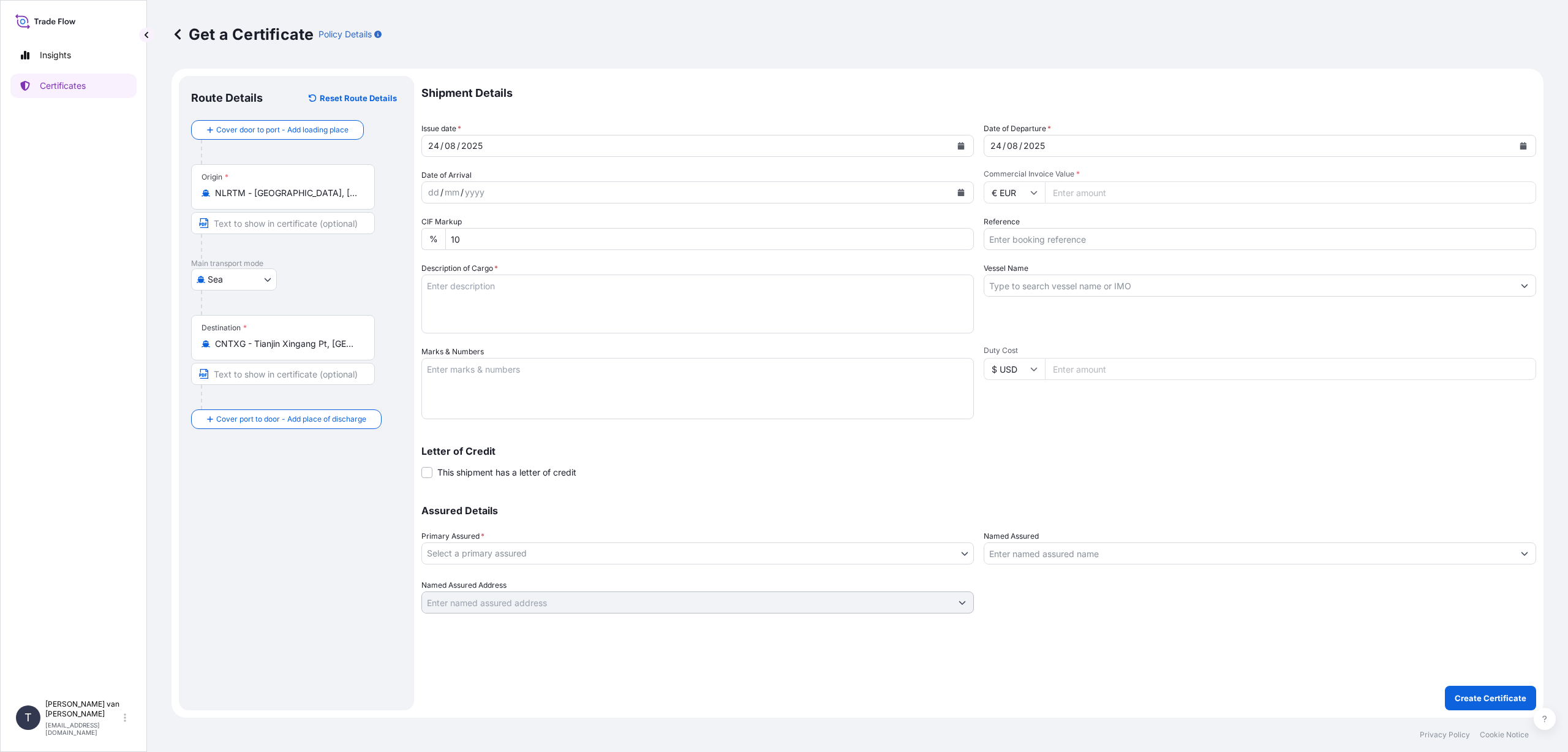
click at [1081, 194] on input "Commercial Invoice Value *" at bounding box center [1290, 192] width 491 height 22
type input "31099"
type input "31099.75"
click at [1049, 245] on input "Reference" at bounding box center [1259, 239] width 553 height 22
type input "86528110"
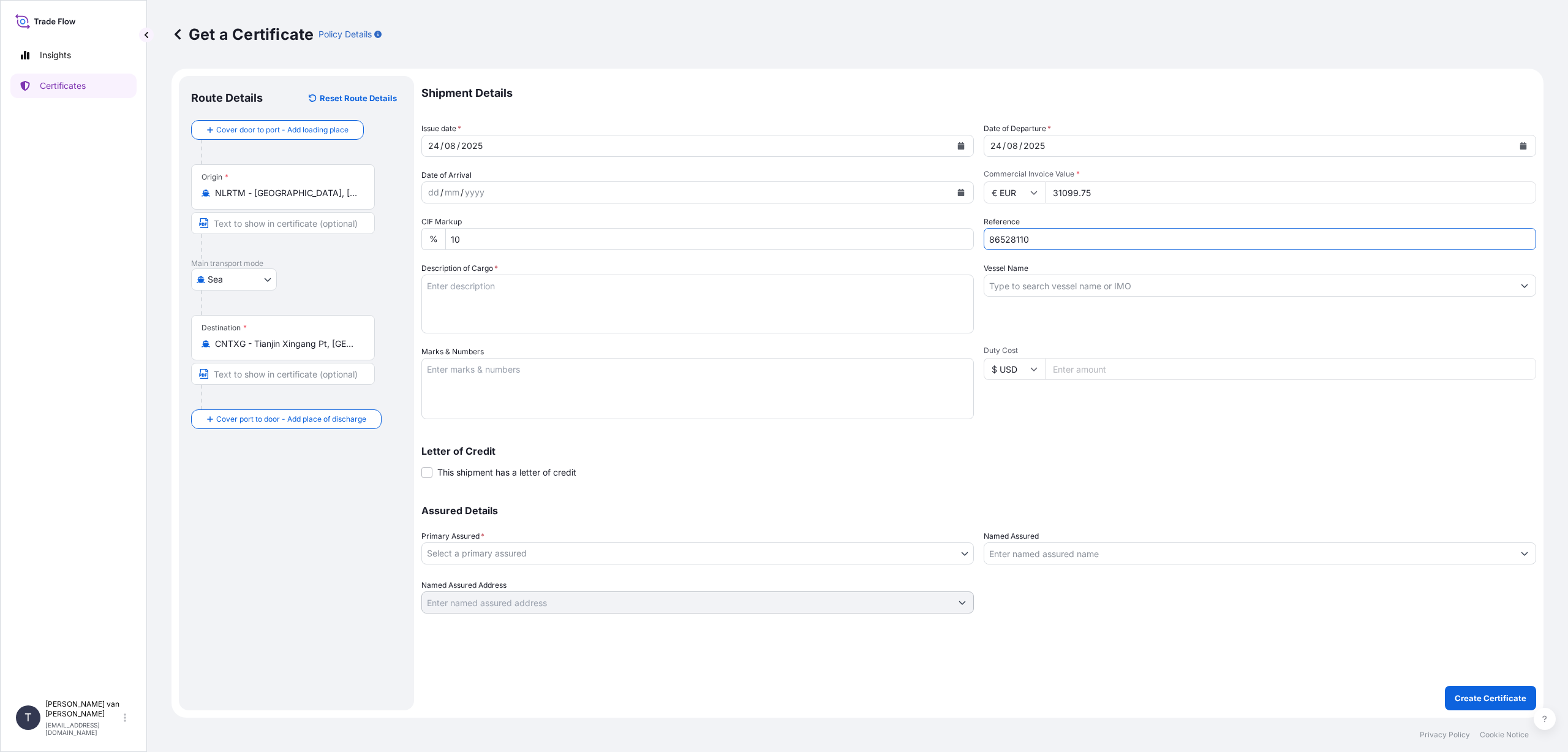
click at [1041, 286] on input "Vessel Name" at bounding box center [1249, 286] width 529 height 22
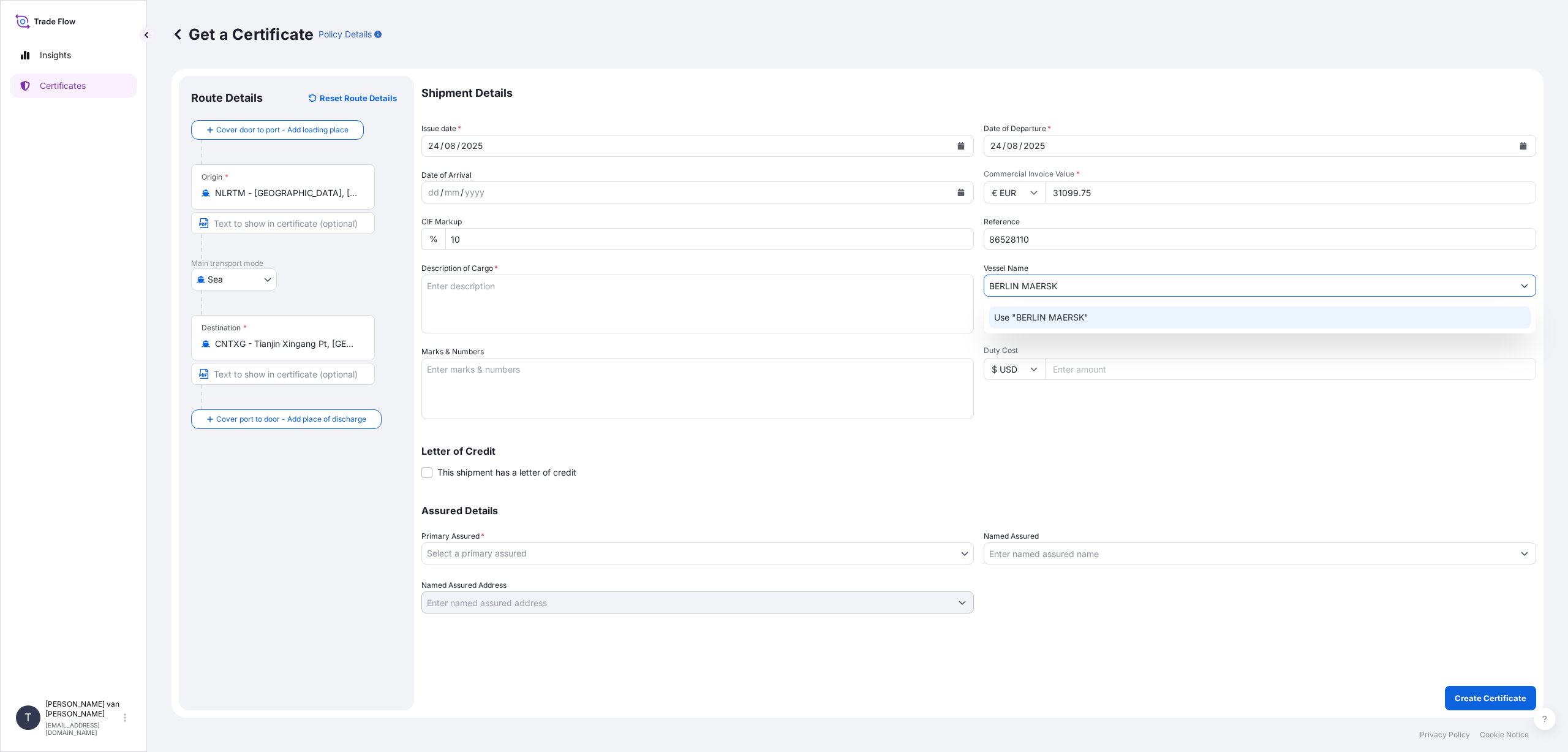
click at [1032, 319] on p "Use "BERLIN MAERSK"" at bounding box center [1041, 318] width 94 height 12
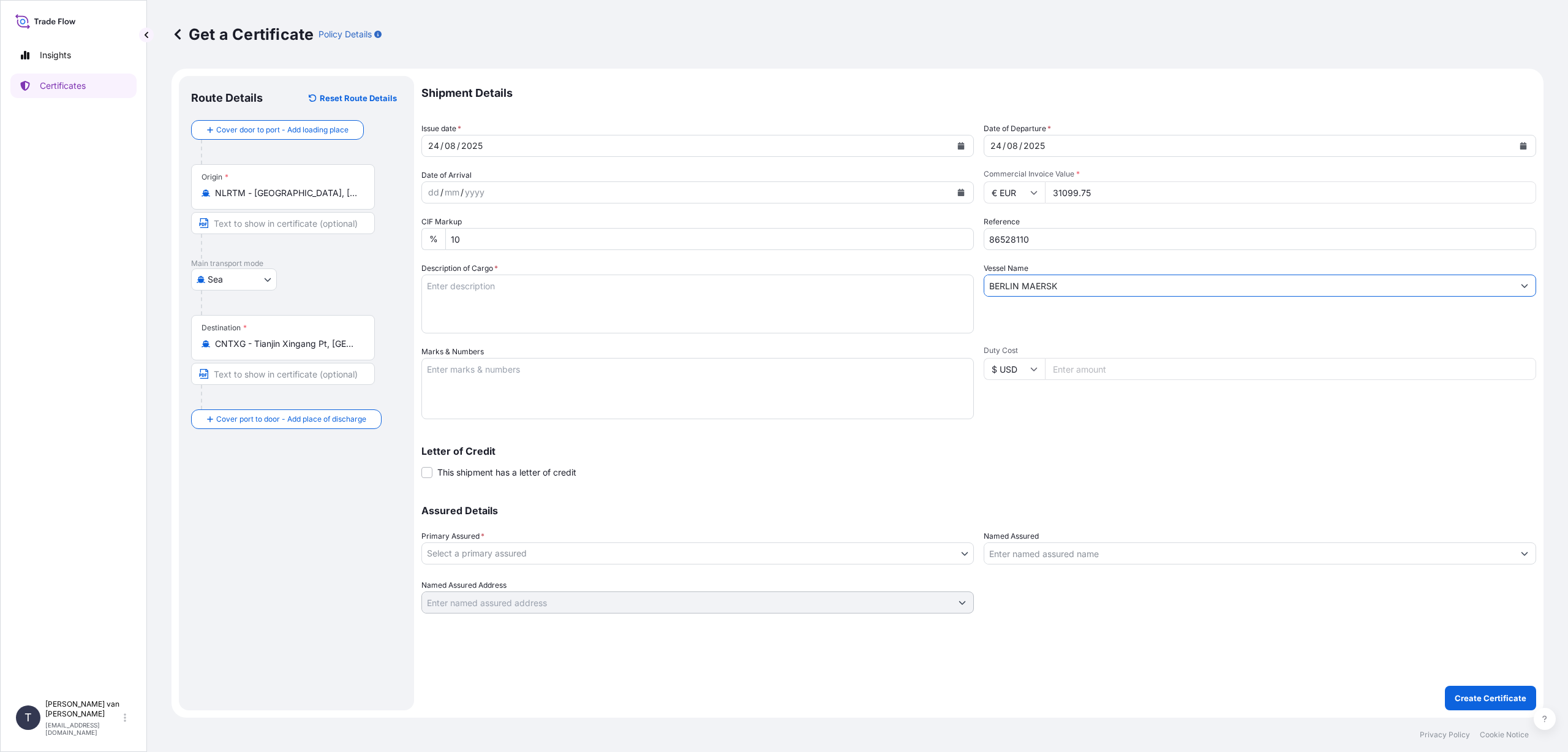
type input "BERLIN MAERSK"
click at [521, 293] on textarea "Description of Cargo *" at bounding box center [697, 304] width 553 height 59
click at [472, 324] on textarea "1x 40ft container, containing: 1000 bags x 25 kg Claria Elite HScode: 35051050 …" at bounding box center [697, 304] width 553 height 59
click at [522, 322] on textarea "1x 40ft container, containing: 1000 bags x 25 kg Claria Elite HScode: 35051050 …" at bounding box center [697, 304] width 553 height 59
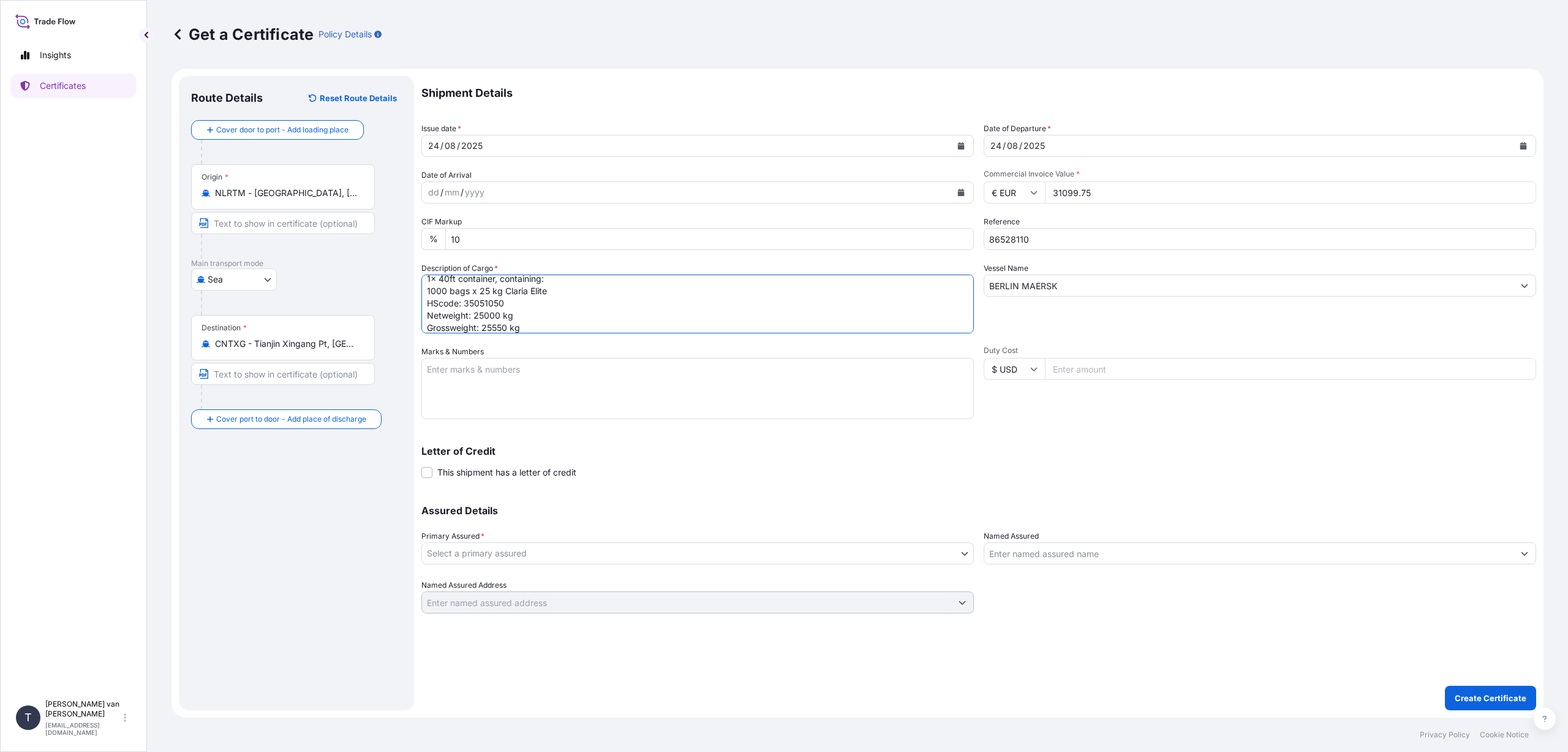
click at [499, 301] on textarea "1x 40ft container, containing: 1000 bags x 25 kg Claria Elite HScode: 35051050 …" at bounding box center [697, 304] width 553 height 59
type textarea "1x 40ft container, containing: 1000 bags x 25 kg Claria Elite HScode: 35051090 …"
click at [466, 371] on textarea "Marks & Numbers" at bounding box center [697, 388] width 553 height 61
type textarea "HLBU2200506 - seal 00101536 DO: 86528110 PO: 4400621460"
click at [575, 555] on body "Insights Certificates T [PERSON_NAME] van t Hoenderdaal [EMAIL_ADDRESS][DOMAIN_…" at bounding box center [784, 376] width 1568 height 752
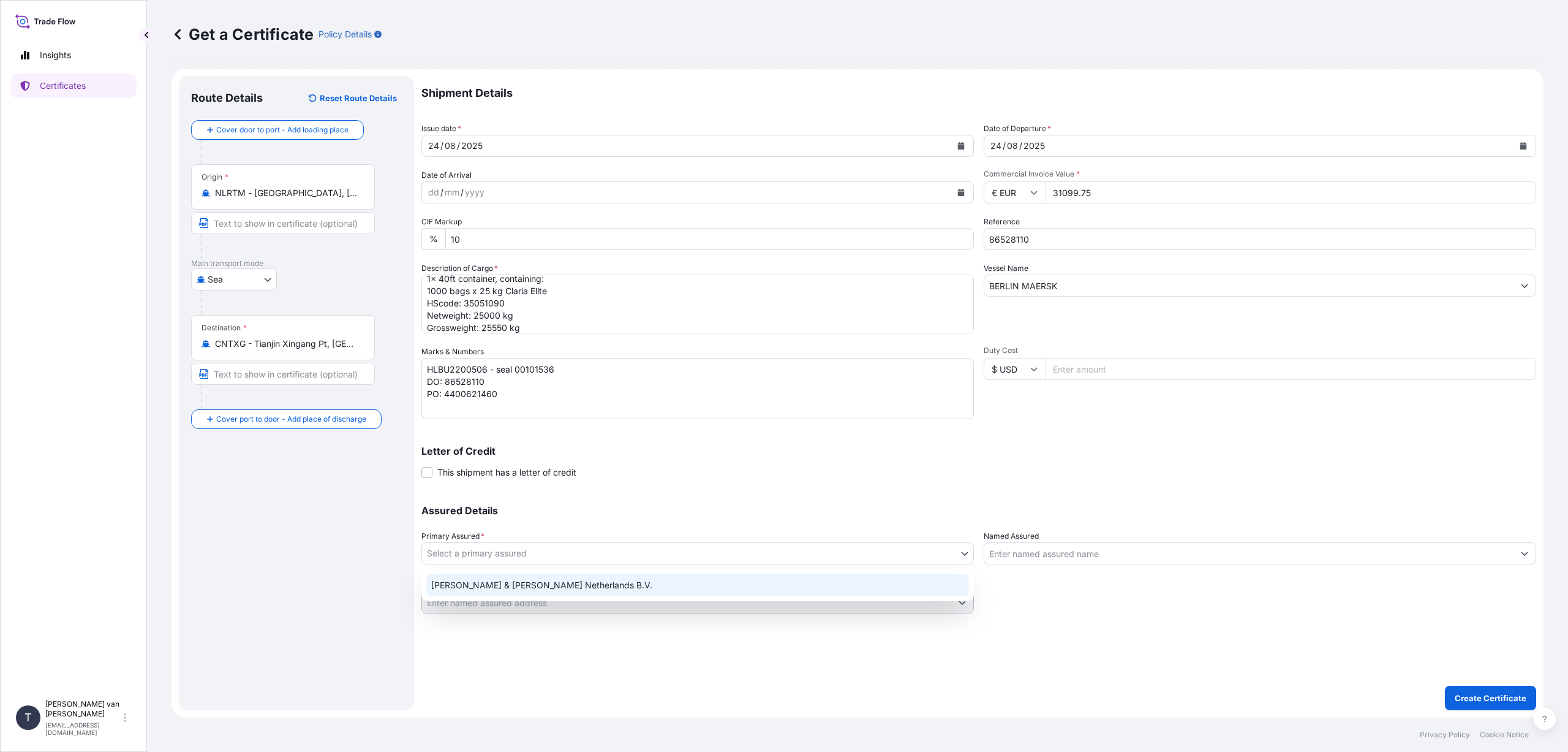
click at [560, 579] on div "[PERSON_NAME] & [PERSON_NAME] Netherlands B.V." at bounding box center [697, 585] width 542 height 22
select select "31666"
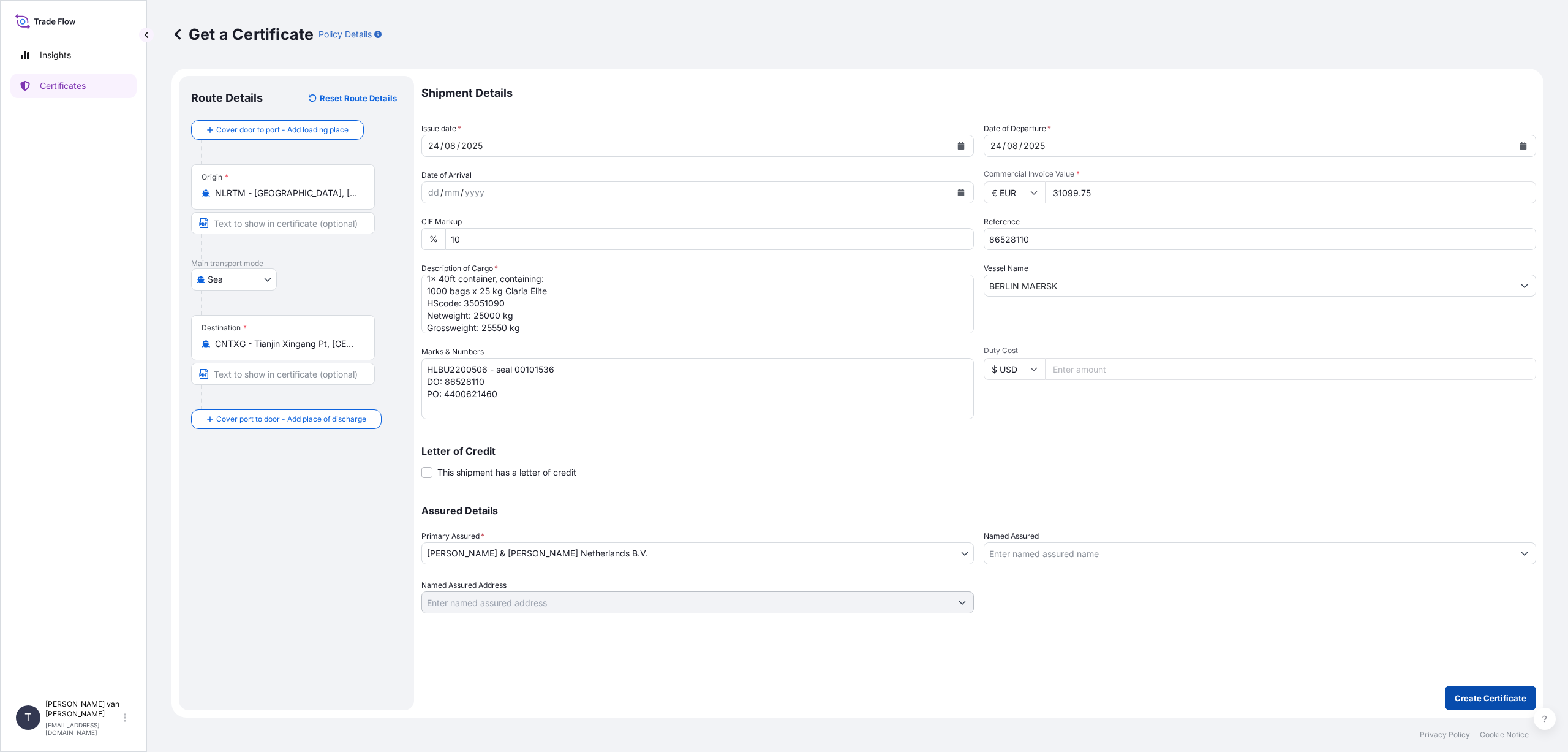
click at [1491, 694] on p "Create Certificate" at bounding box center [1490, 698] width 71 height 12
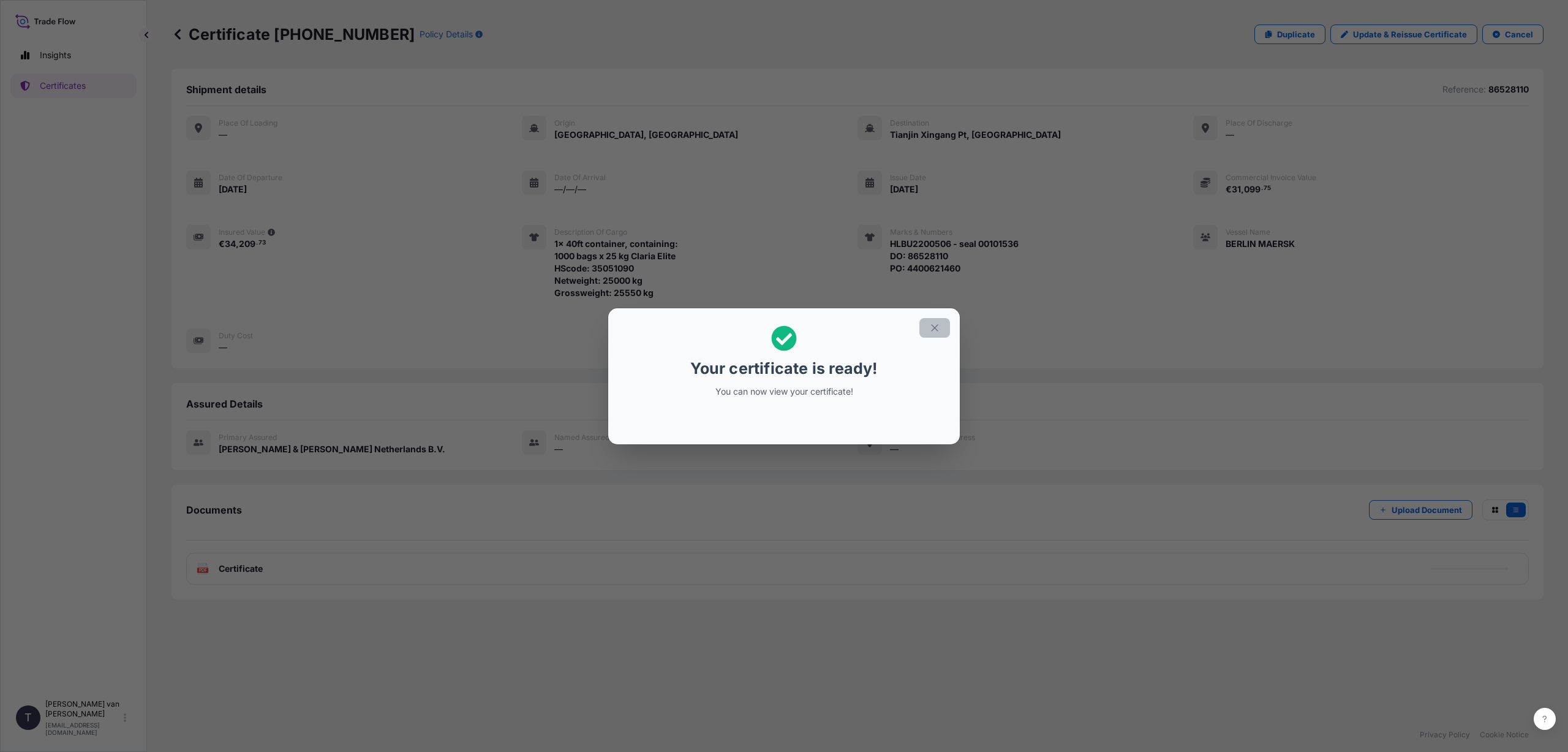
click at [933, 332] on icon "button" at bounding box center [935, 328] width 11 height 11
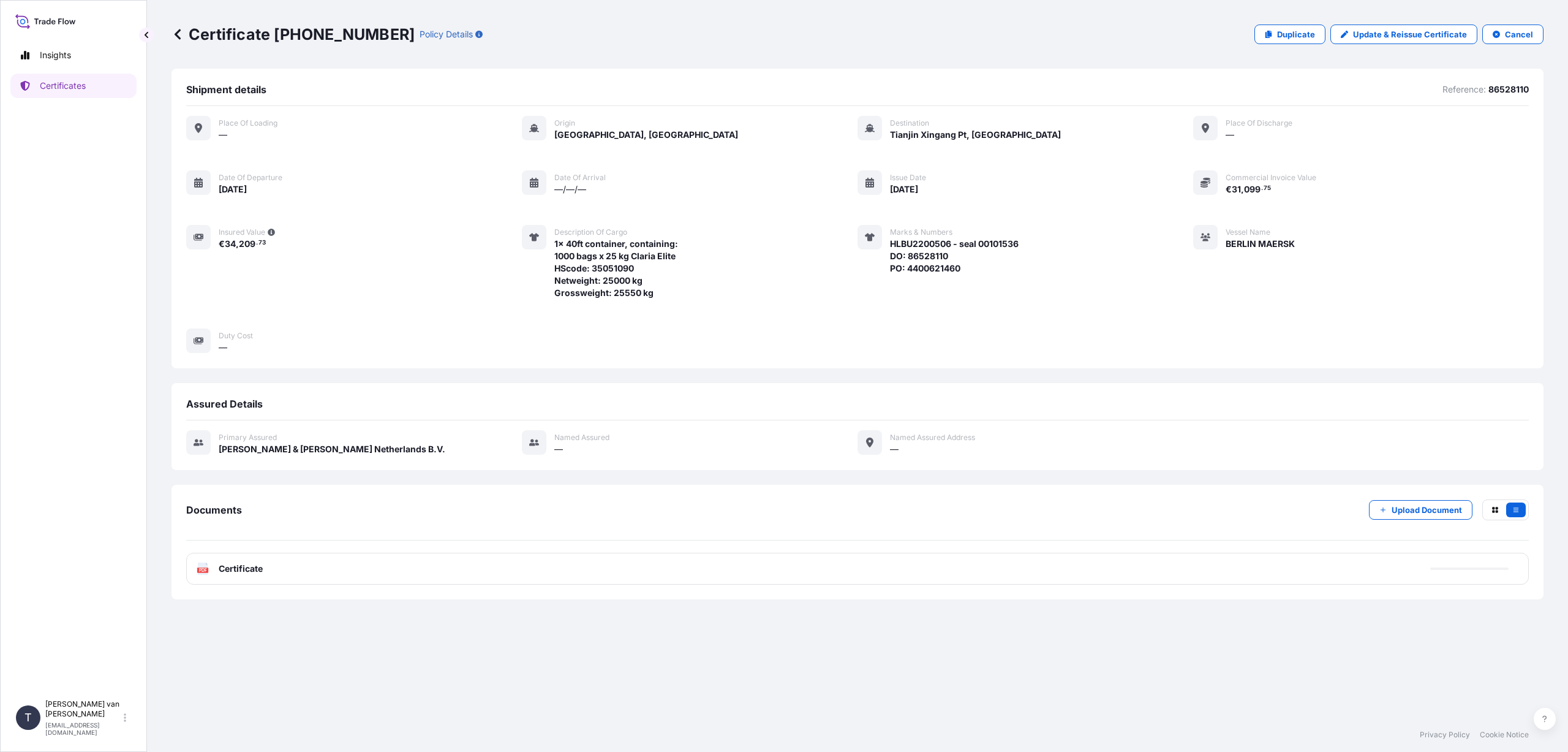
click at [245, 566] on span "Certificate" at bounding box center [241, 568] width 44 height 12
click at [251, 568] on span "Certificate" at bounding box center [241, 568] width 44 height 12
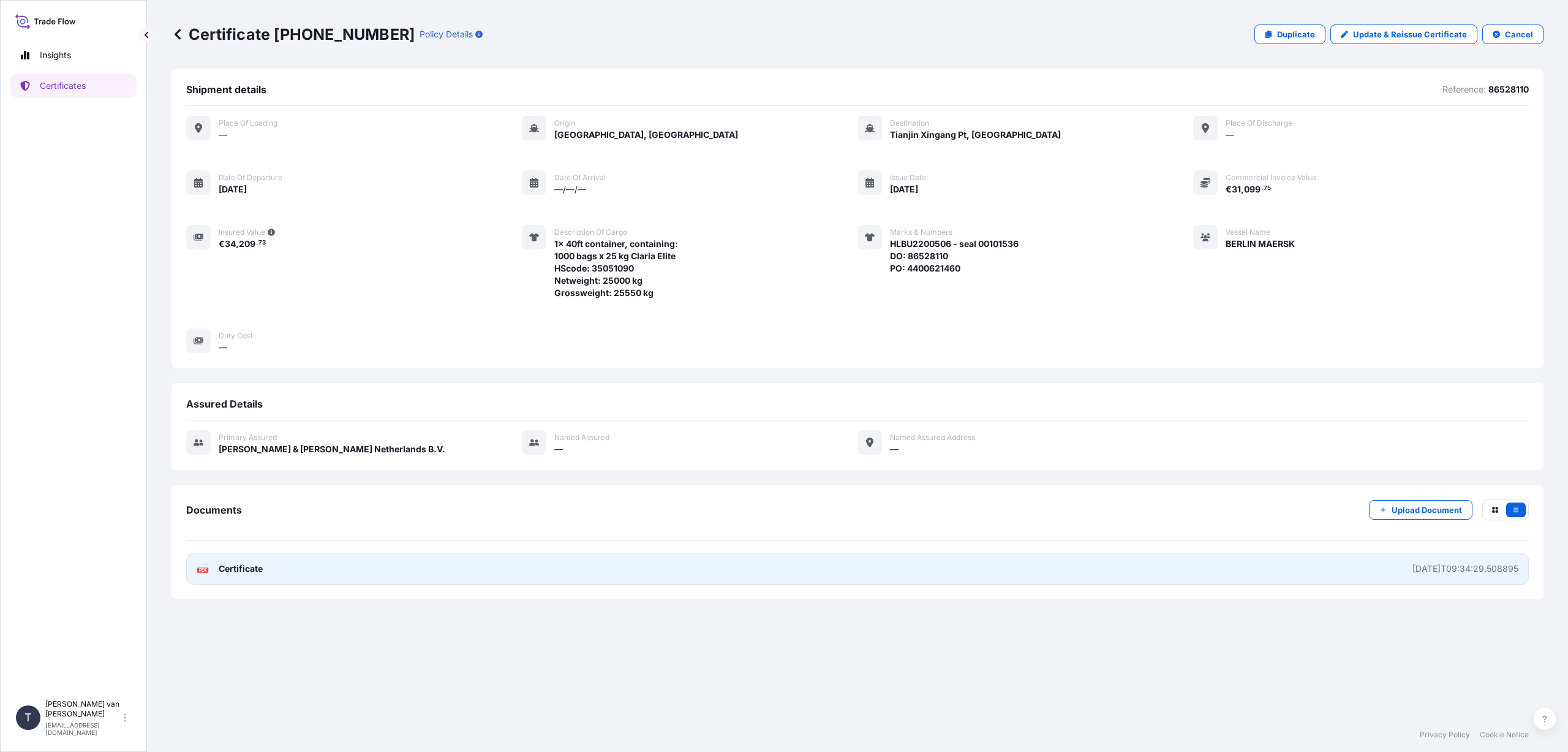
click at [231, 568] on span "Certificate" at bounding box center [241, 568] width 44 height 12
